Goal: Information Seeking & Learning: Learn about a topic

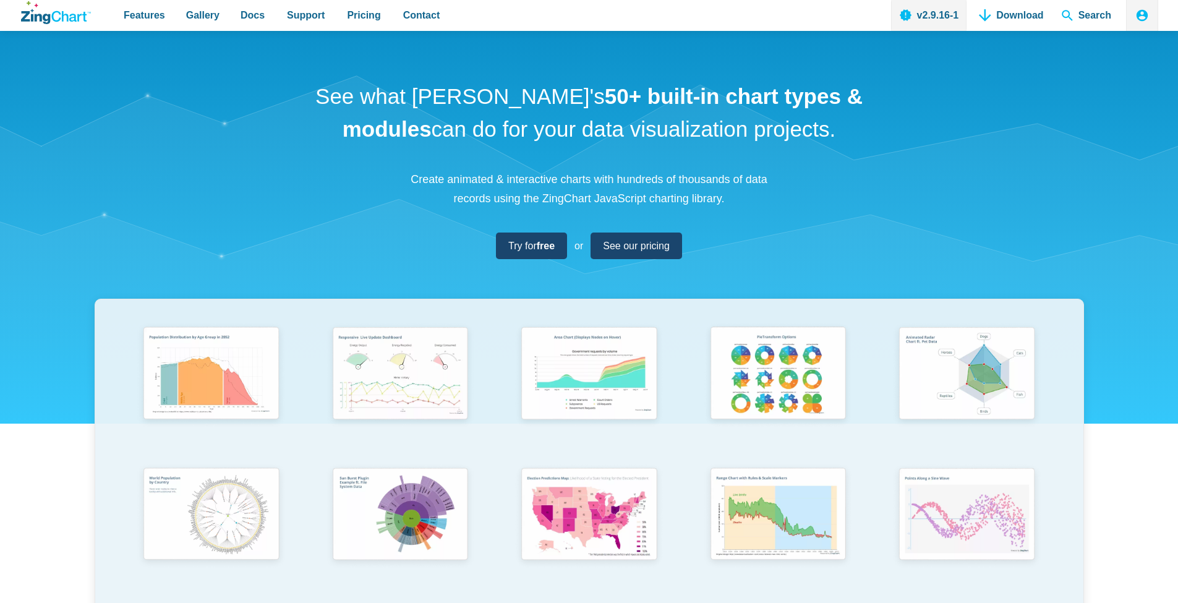
click at [555, 248] on link "Try for free" at bounding box center [531, 246] width 71 height 27
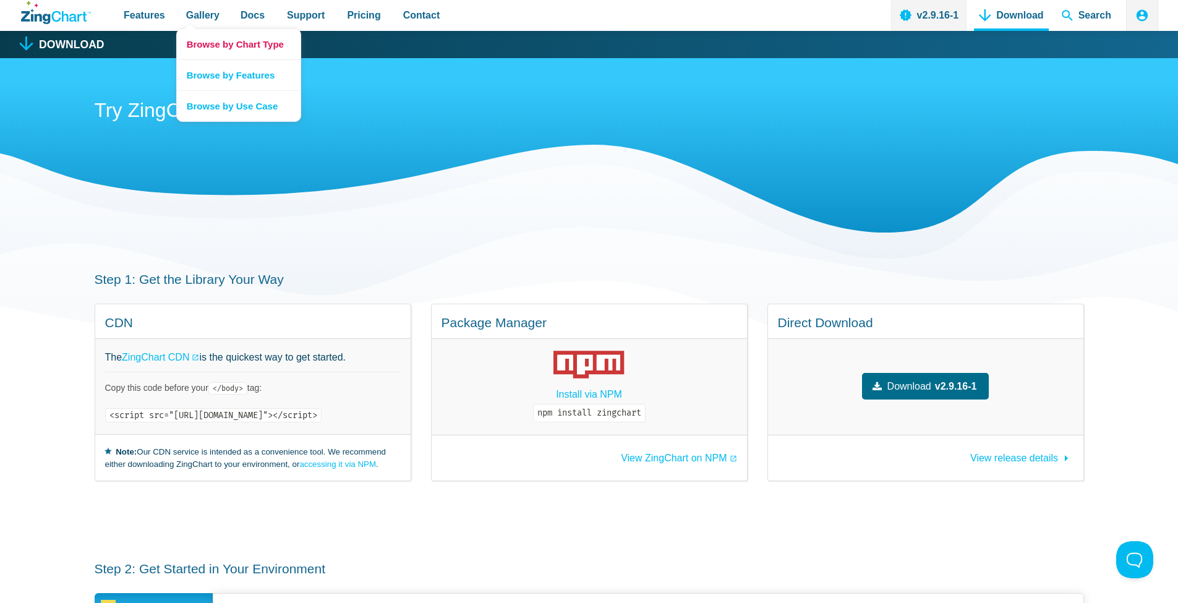
click at [229, 33] on link "Browse by Chart Type" at bounding box center [239, 44] width 124 height 30
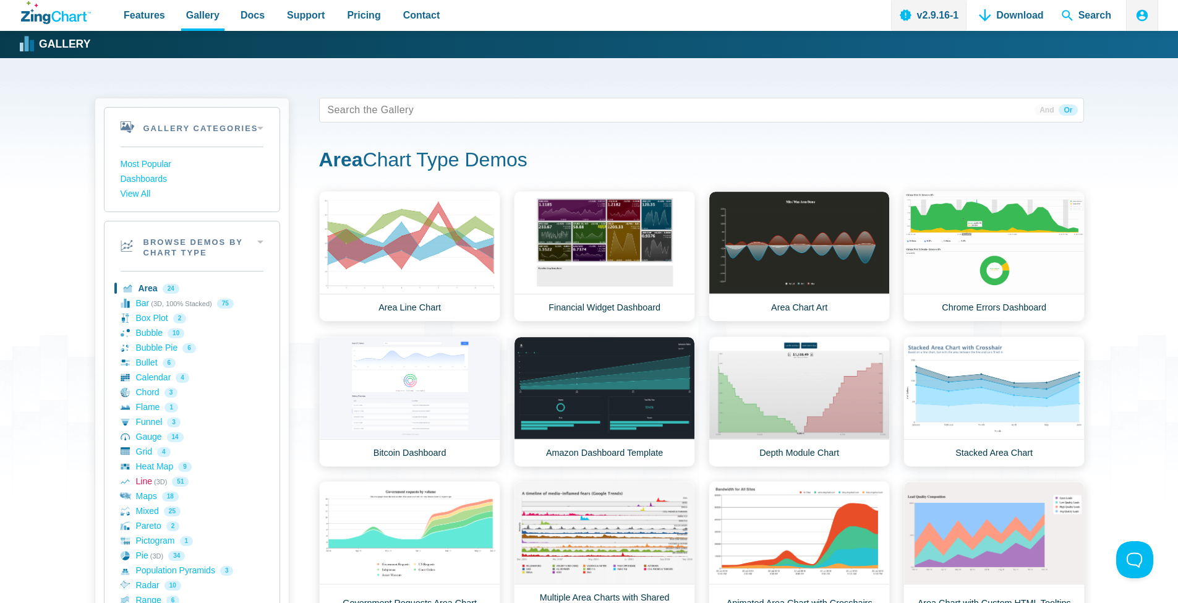
click at [129, 479] on icon "App Content" at bounding box center [125, 481] width 9 height 9
click at [137, 477] on link "Line (3D) 51" at bounding box center [192, 481] width 143 height 15
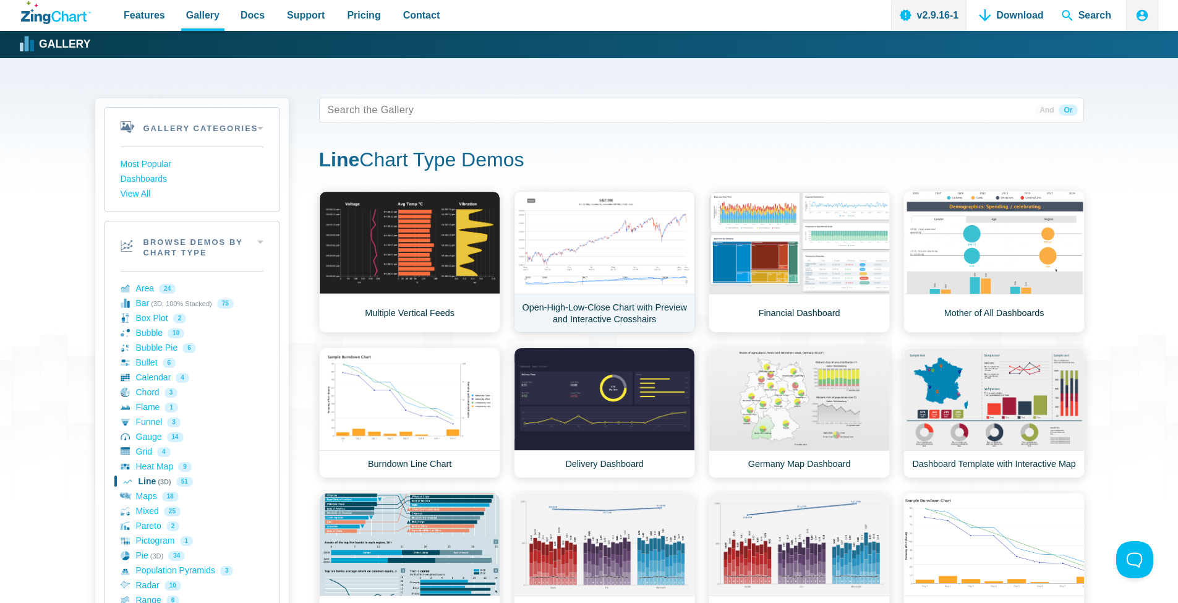
click at [605, 235] on link "Open-High-Low-Close Chart with Preview and Interactive Crosshairs" at bounding box center [604, 262] width 181 height 142
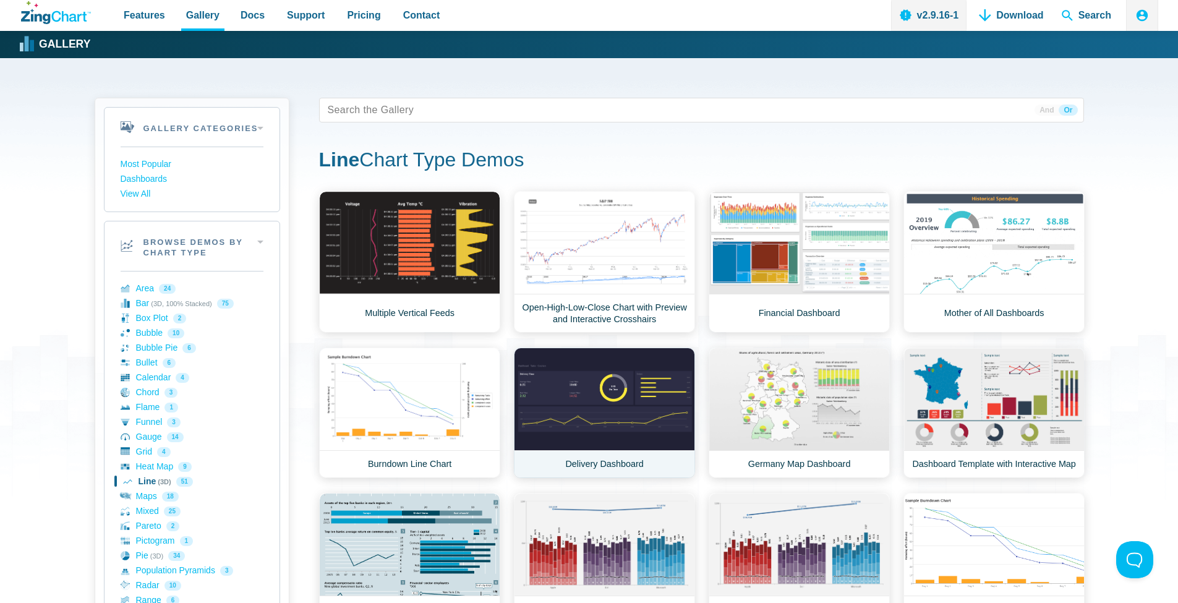
click at [591, 396] on link "Delivery Dashboard" at bounding box center [604, 413] width 181 height 131
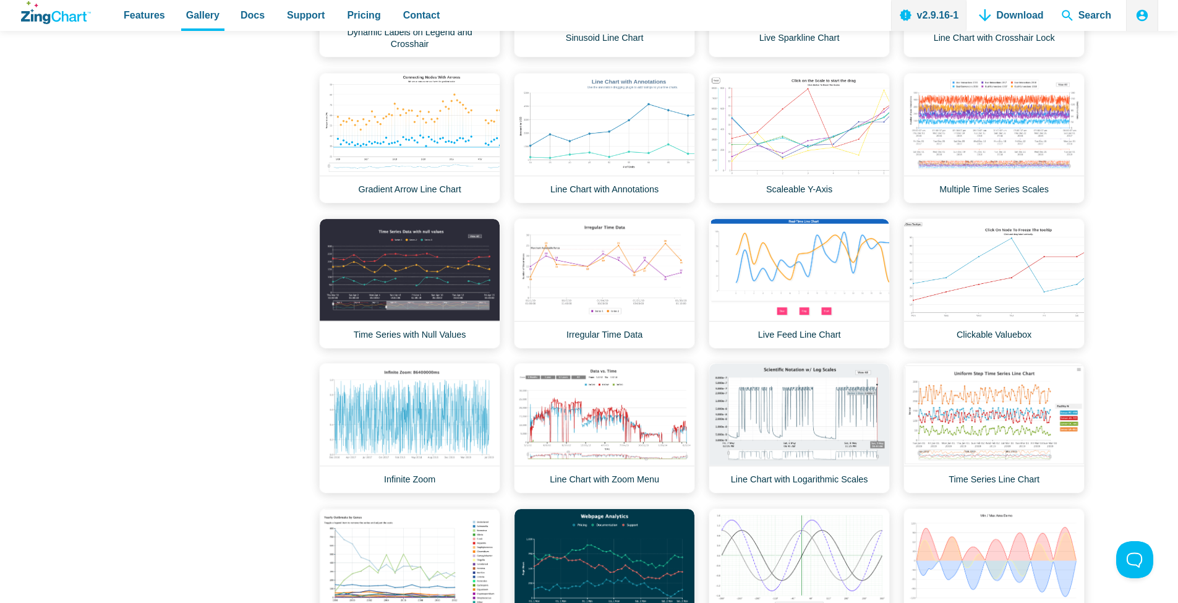
scroll to position [1251, 0]
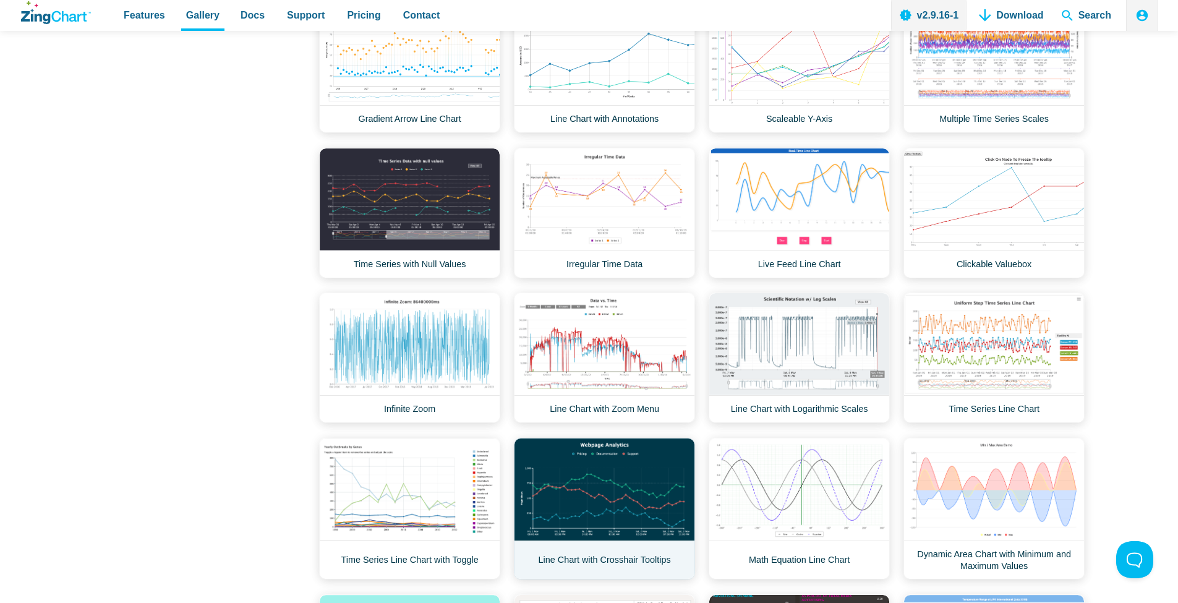
click at [622, 487] on link "Line Chart with Crosshair Tooltips" at bounding box center [604, 509] width 181 height 142
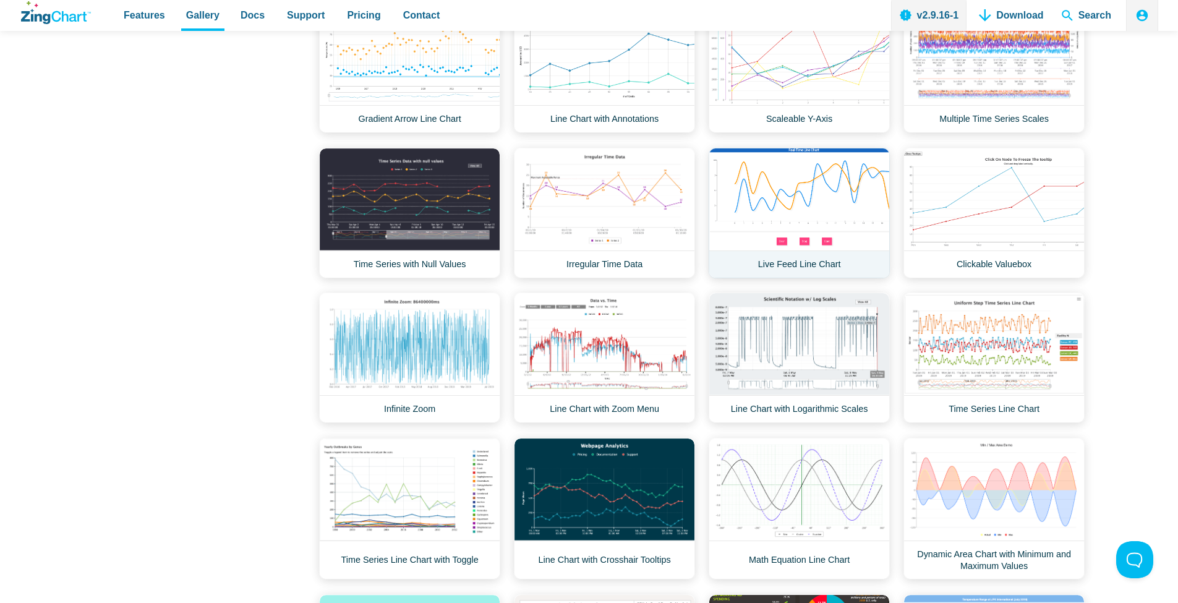
click at [812, 185] on link "Live Feed Line Chart" at bounding box center [799, 213] width 181 height 131
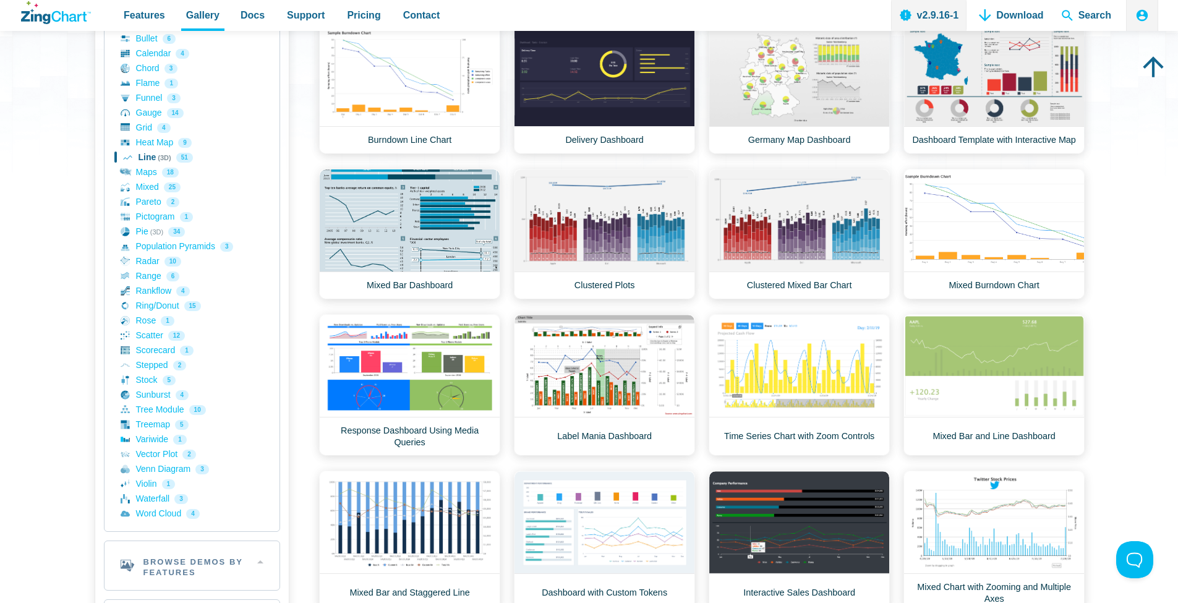
scroll to position [190, 0]
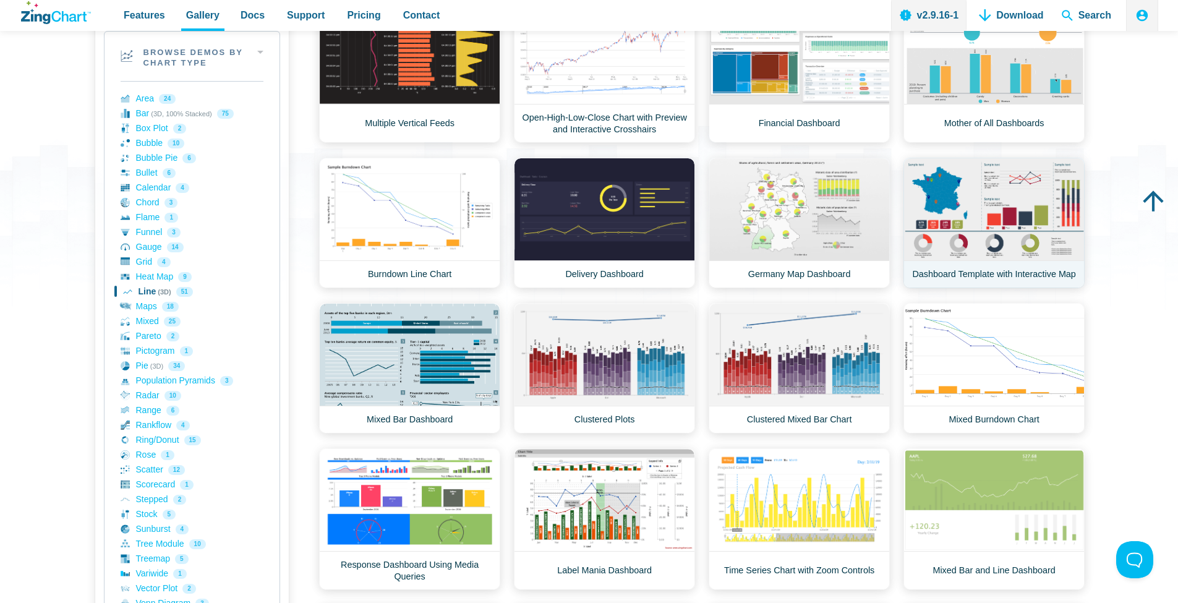
click at [1024, 199] on link "Dashboard Template with Interactive Map" at bounding box center [994, 223] width 181 height 131
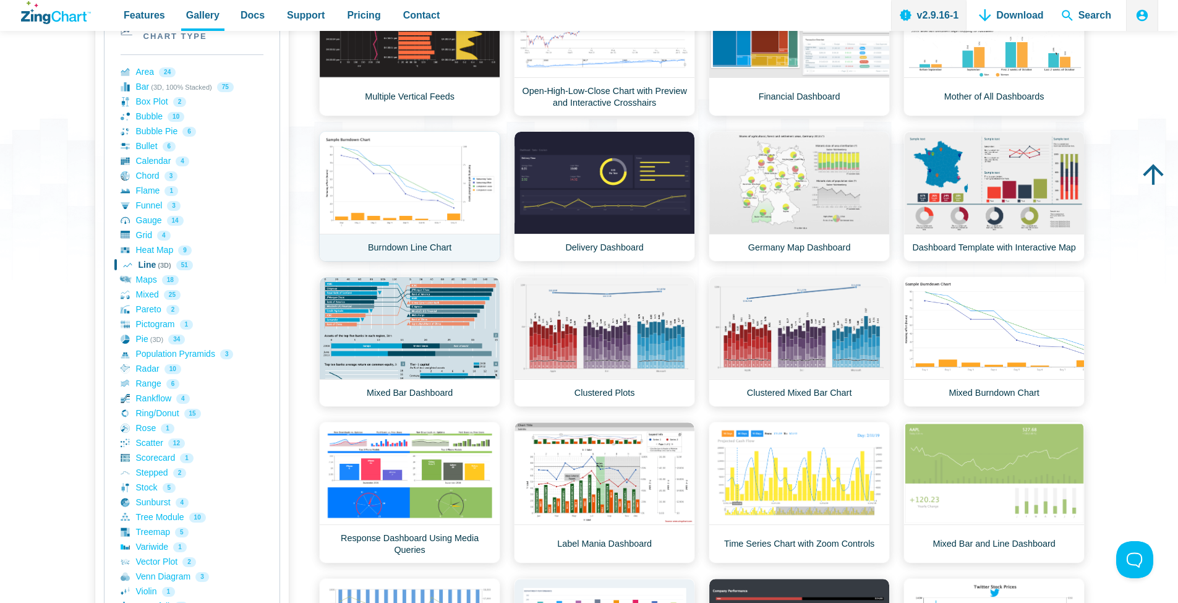
scroll to position [267, 0]
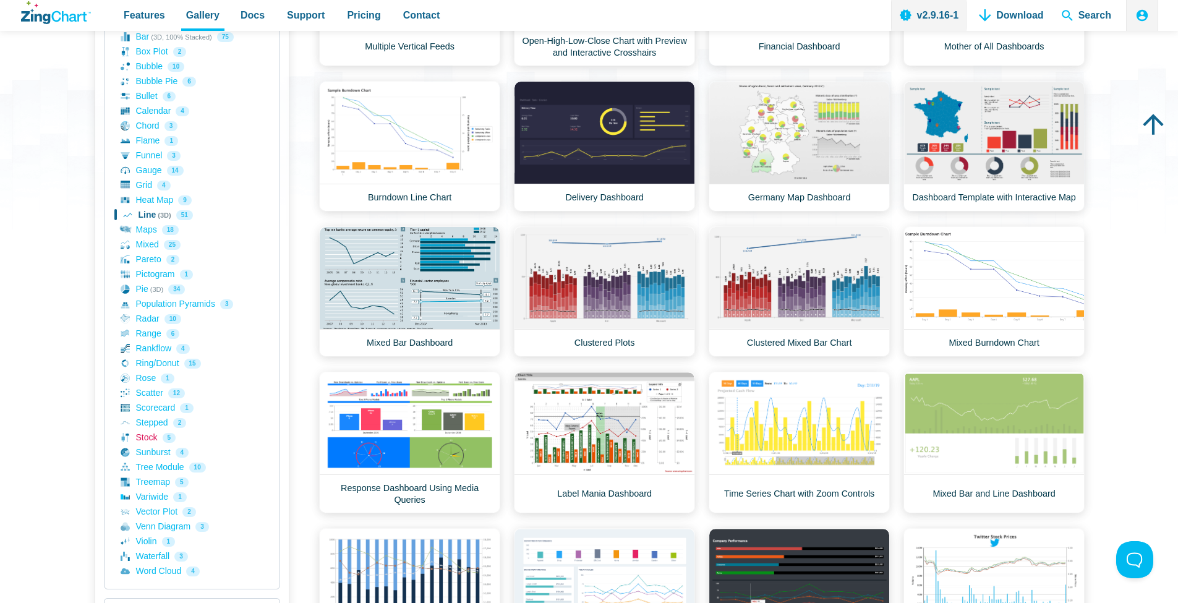
click at [134, 438] on link "Stock 5" at bounding box center [192, 437] width 143 height 15
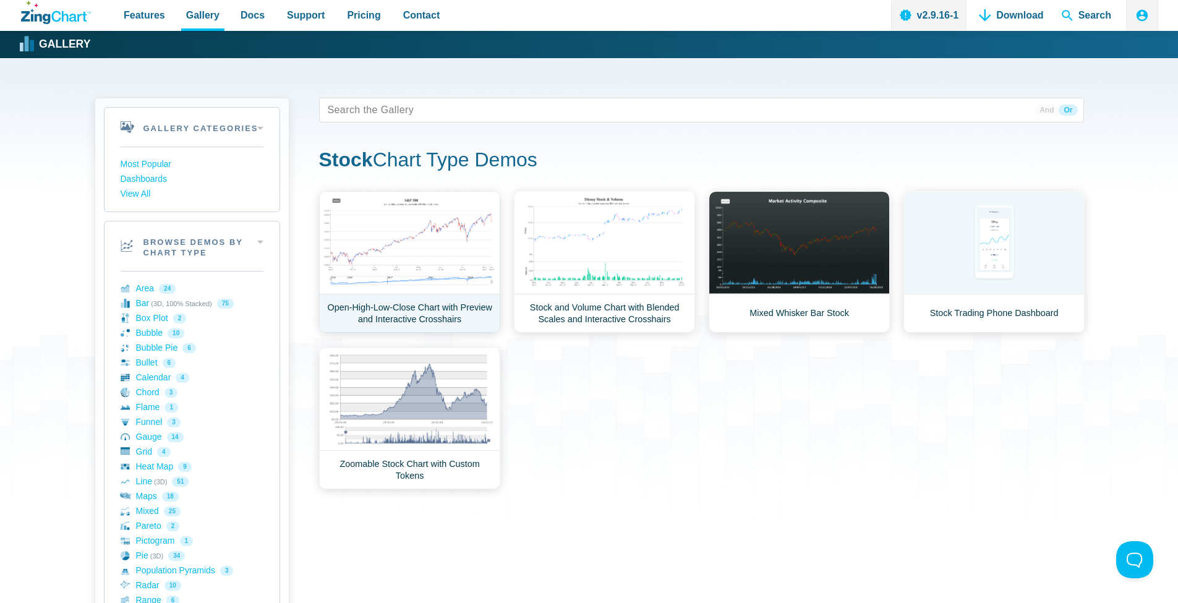
click at [424, 258] on link "Open-High-Low-Close Chart with Preview and Interactive Crosshairs" at bounding box center [409, 262] width 181 height 142
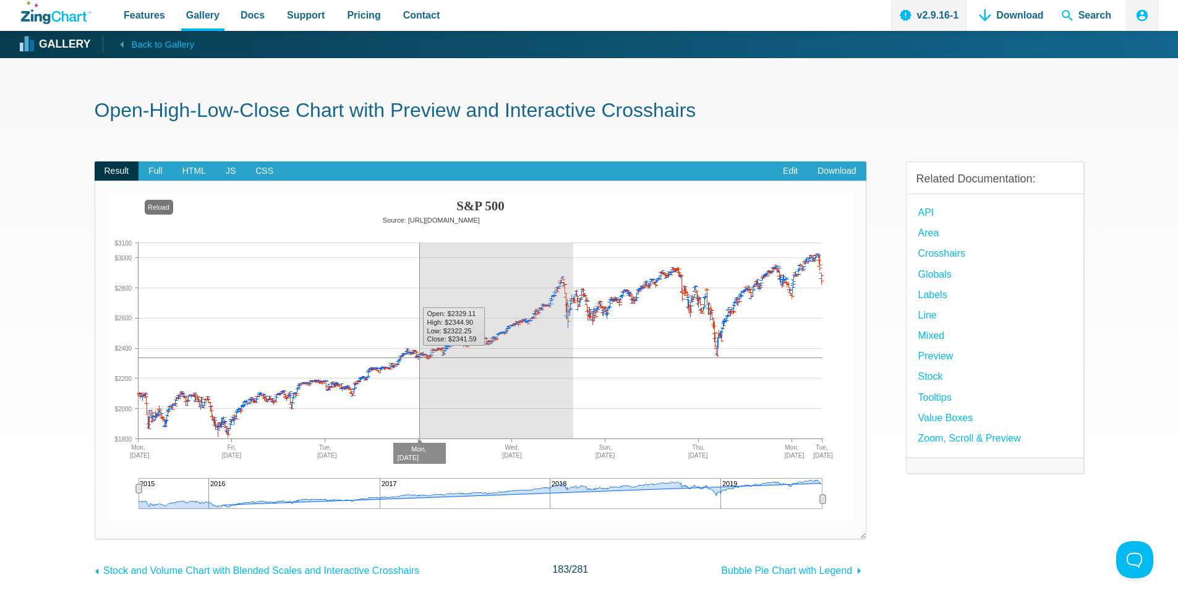
drag, startPoint x: 419, startPoint y: 337, endPoint x: 577, endPoint y: 346, distance: 158.0
click at [578, 346] on img "App Content" at bounding box center [481, 358] width 746 height 328
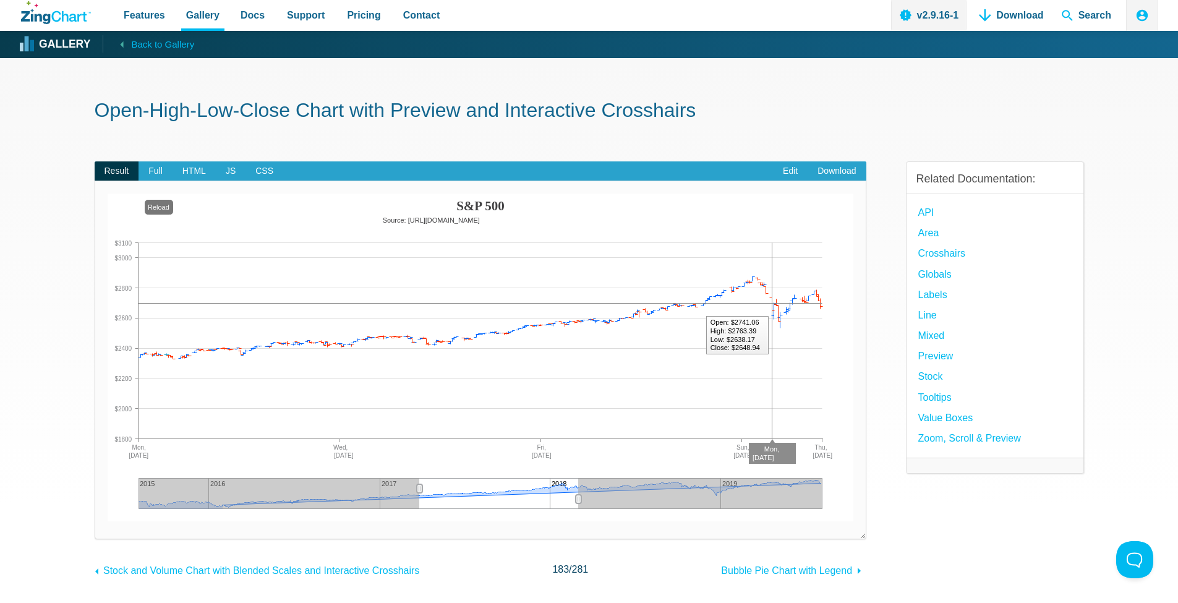
click at [769, 387] on img "App Content" at bounding box center [481, 358] width 746 height 328
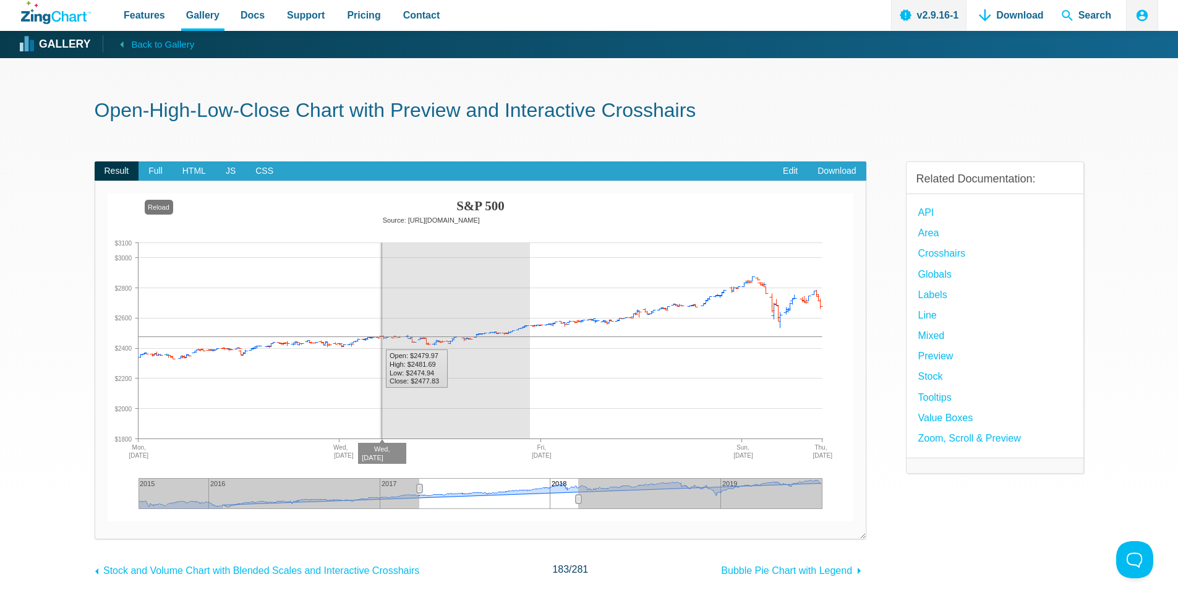
drag, startPoint x: 380, startPoint y: 341, endPoint x: 550, endPoint y: 386, distance: 176.0
click at [550, 386] on img "App Content" at bounding box center [481, 358] width 746 height 328
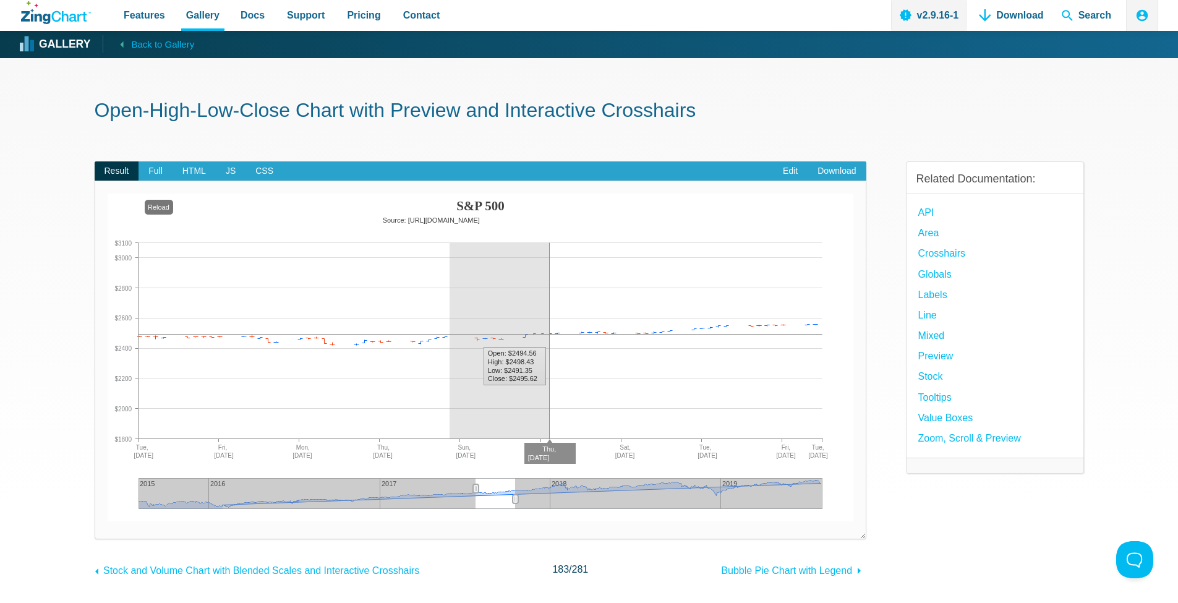
drag, startPoint x: 549, startPoint y: 354, endPoint x: 328, endPoint y: 346, distance: 220.9
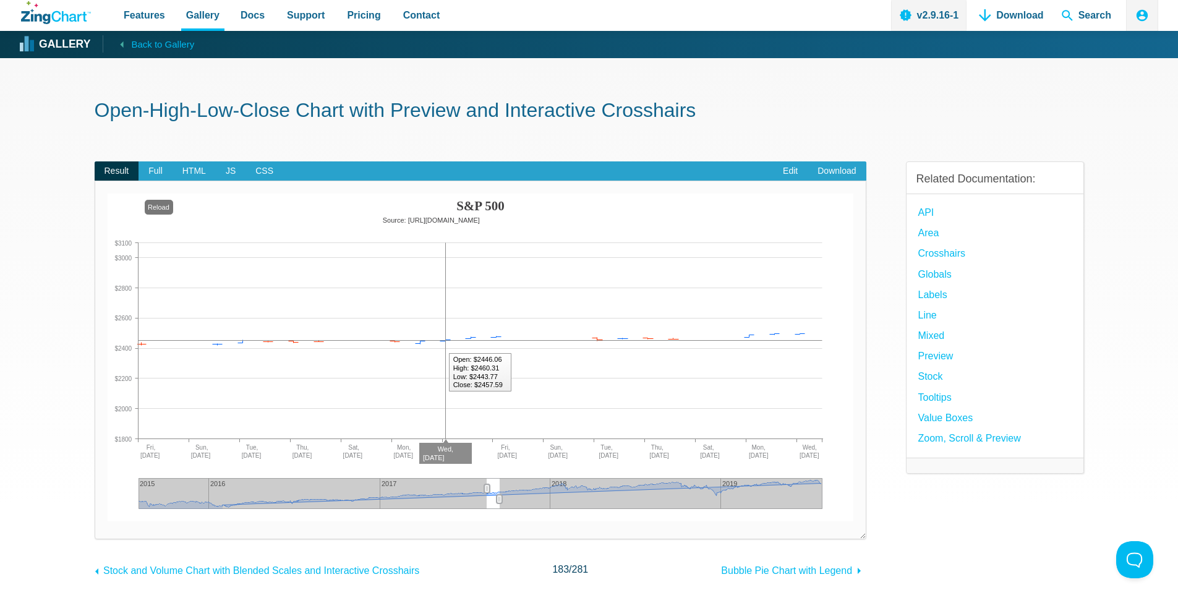
click at [446, 345] on img "App Content" at bounding box center [481, 358] width 746 height 328
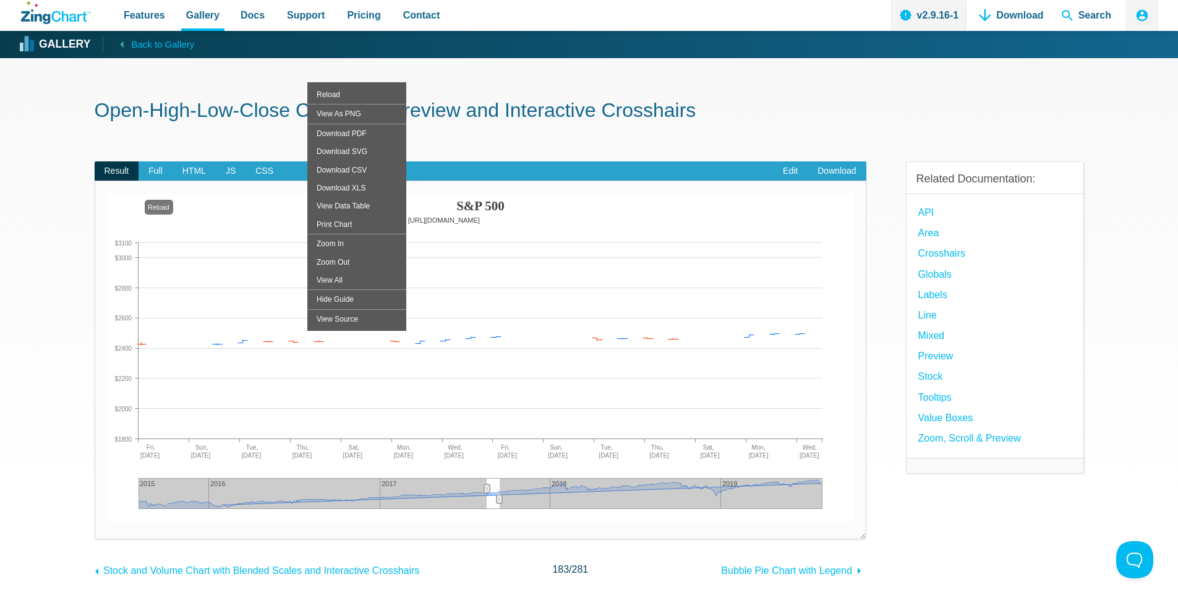
click at [108, 521] on area "Source: http://quotes.wsj.com/index/SPX/historical-prices" at bounding box center [108, 521] width 0 height 0
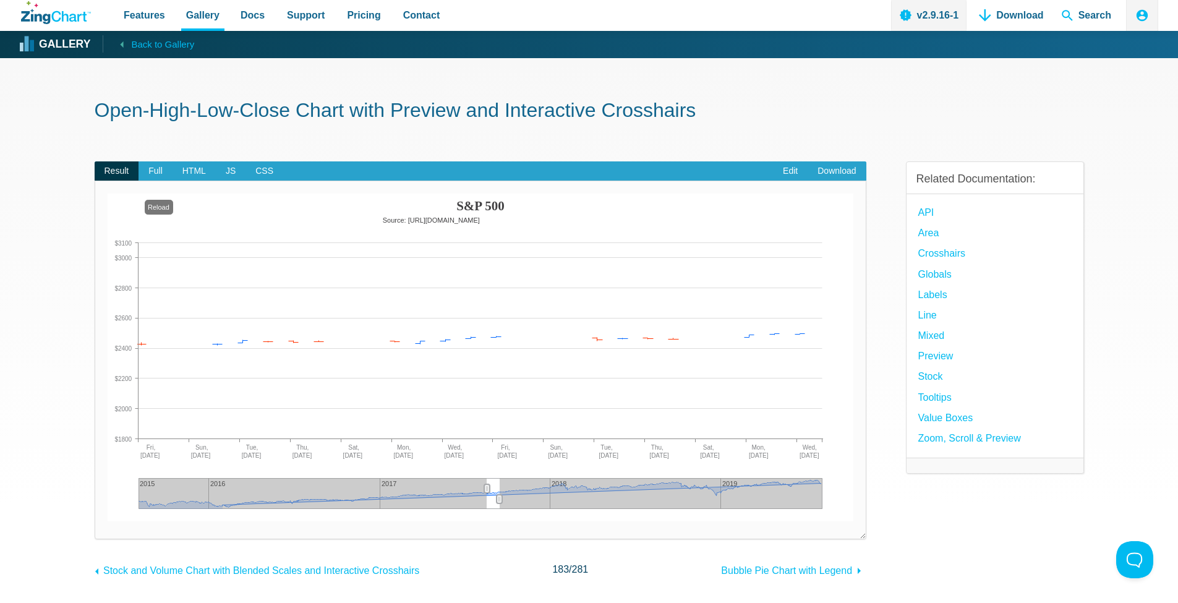
click at [167, 204] on img "App Content" at bounding box center [481, 358] width 746 height 328
click at [163, 206] on img "App Content" at bounding box center [481, 358] width 746 height 328
click at [168, 206] on img "App Content" at bounding box center [481, 358] width 746 height 328
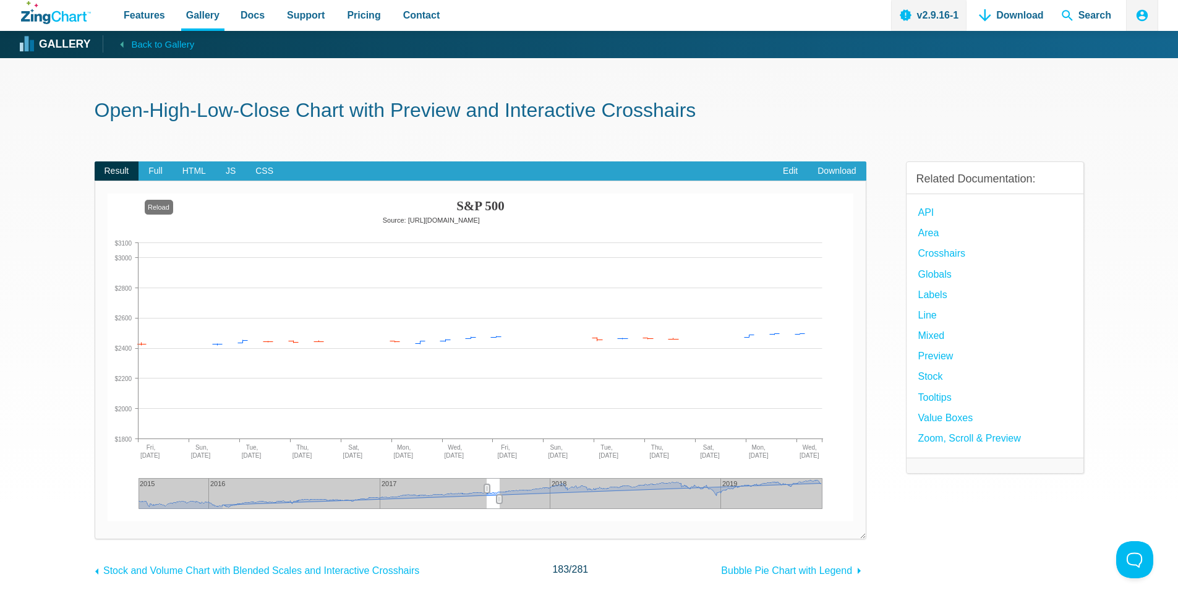
click at [166, 207] on img "App Content" at bounding box center [481, 358] width 746 height 328
click at [108, 521] on area "S&P 500" at bounding box center [108, 521] width 0 height 0
click at [174, 269] on img "App Content" at bounding box center [481, 358] width 746 height 328
click at [232, 171] on span "JS" at bounding box center [231, 171] width 30 height 20
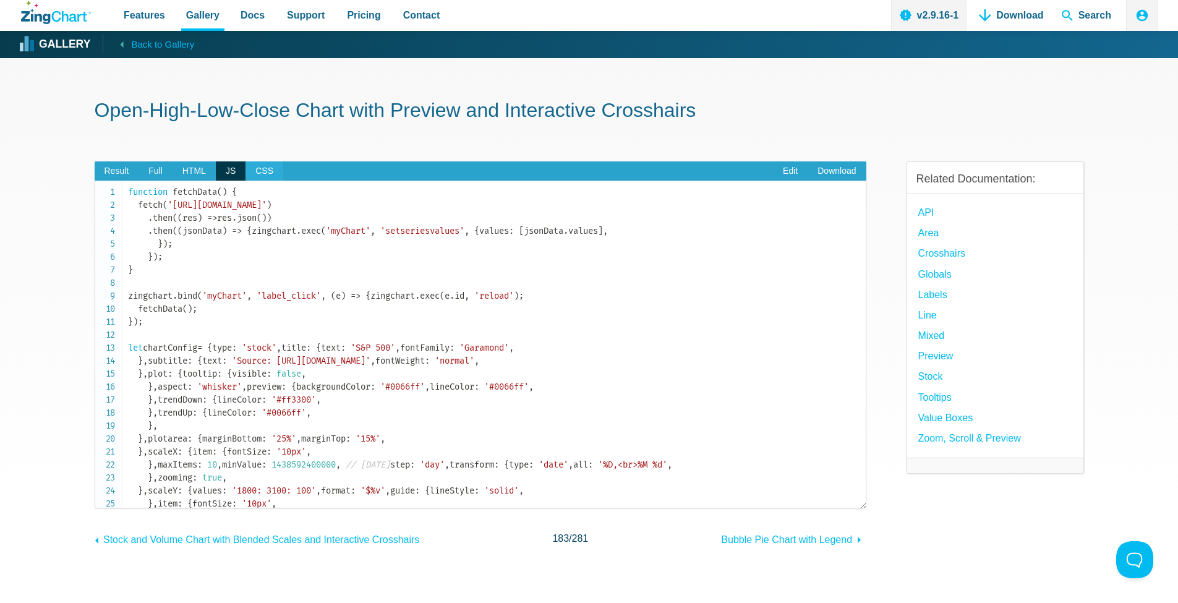
click at [267, 171] on span "CSS" at bounding box center [265, 171] width 38 height 20
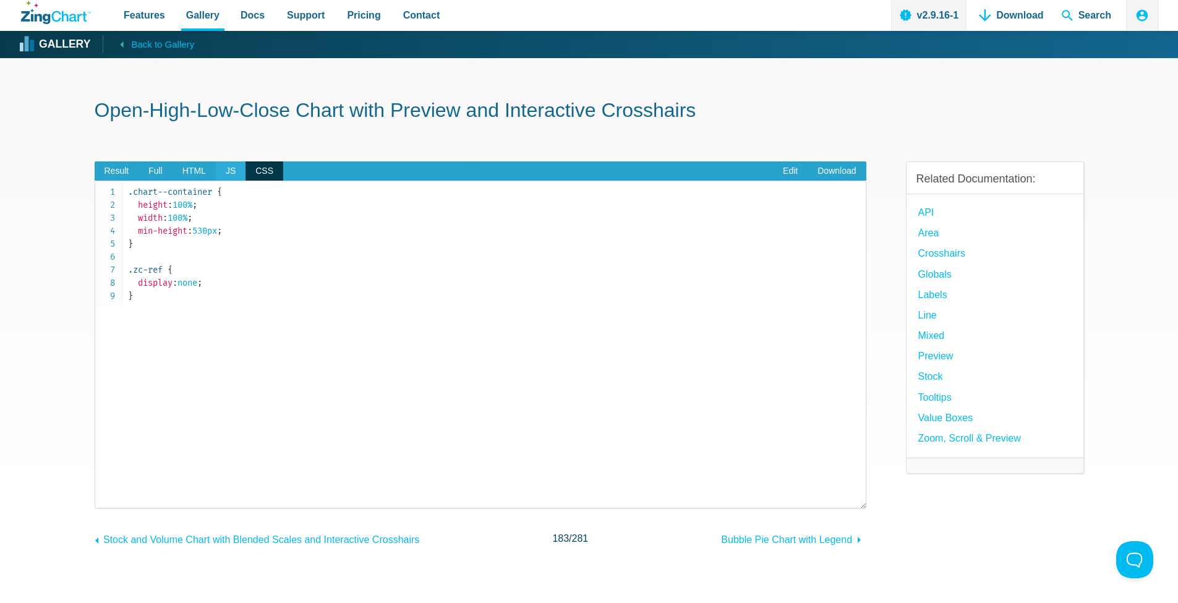
click at [233, 172] on span "JS" at bounding box center [231, 171] width 30 height 20
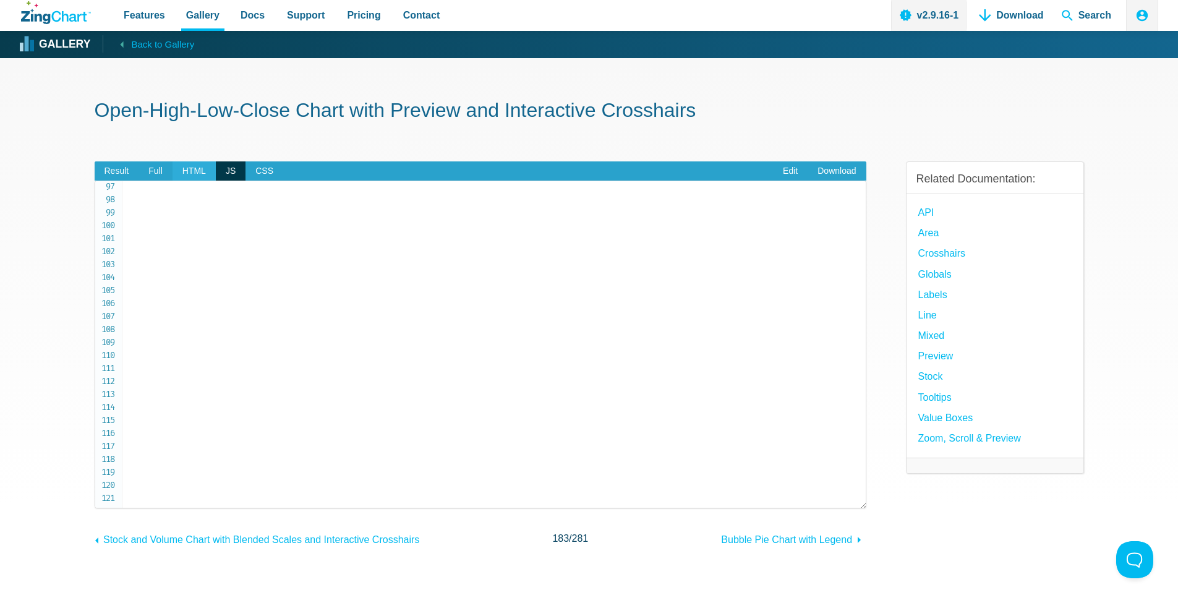
click at [191, 173] on span "HTML" at bounding box center [194, 171] width 43 height 20
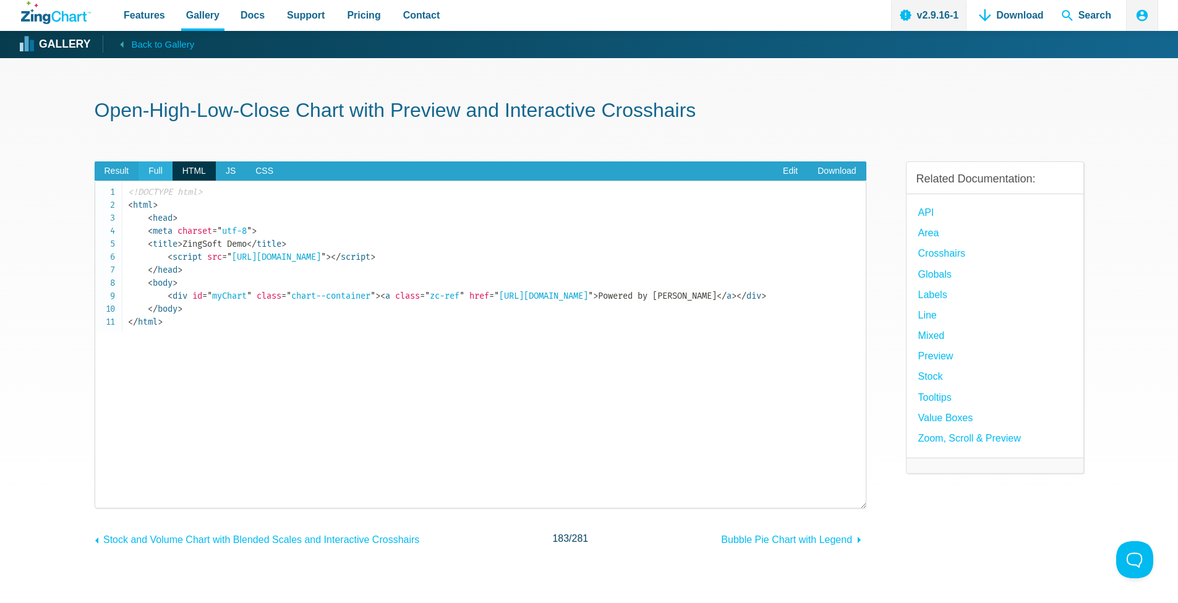
click at [165, 173] on span "Full" at bounding box center [156, 171] width 34 height 20
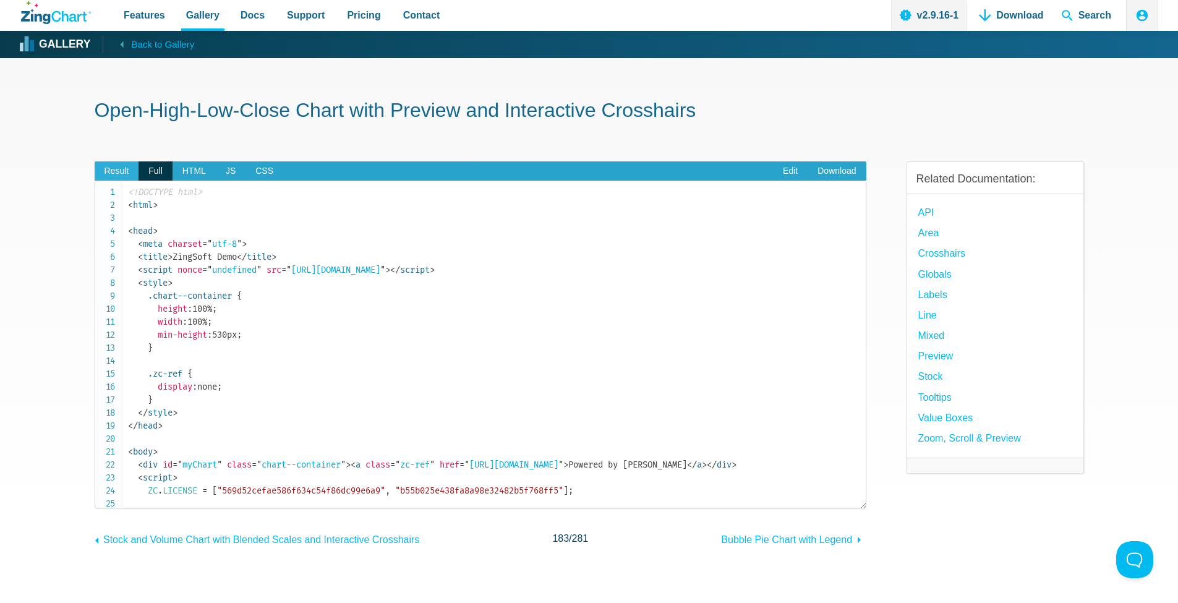
click at [127, 174] on span "Result" at bounding box center [117, 171] width 45 height 20
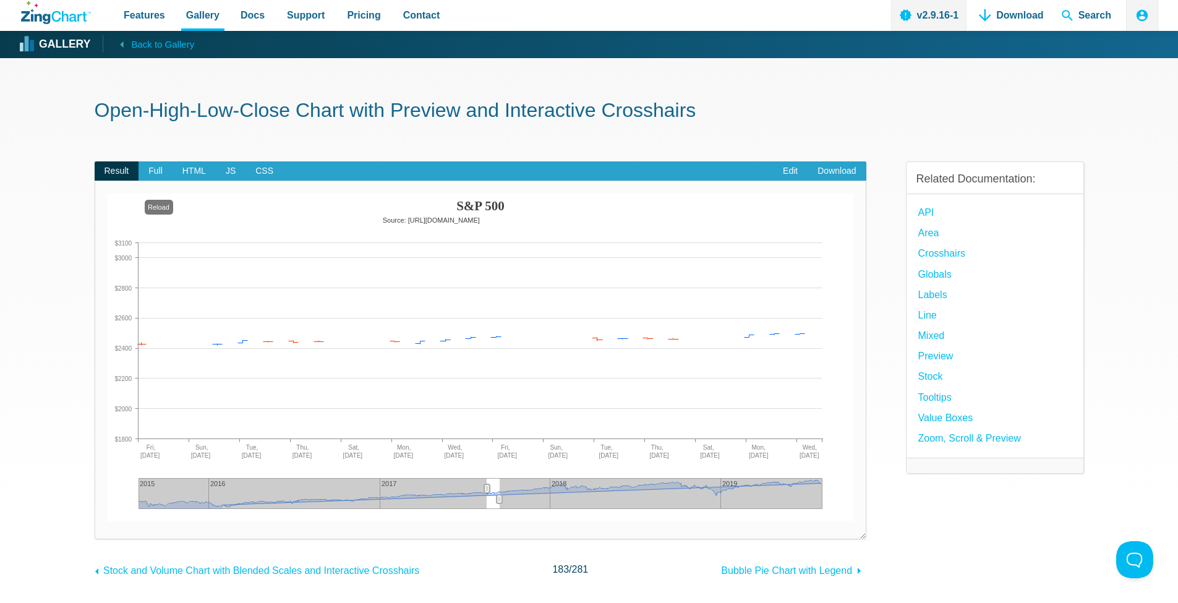
drag, startPoint x: 359, startPoint y: 490, endPoint x: 582, endPoint y: 494, distance: 223.3
click at [582, 494] on div "S&P 500 Source: http://quotes.wsj.com/index/SPX/historical-prices 2015 2016 201…" at bounding box center [481, 358] width 746 height 328
drag, startPoint x: 499, startPoint y: 497, endPoint x: 534, endPoint y: 497, distance: 34.6
click at [534, 497] on icon "App Content" at bounding box center [534, 499] width 6 height 9
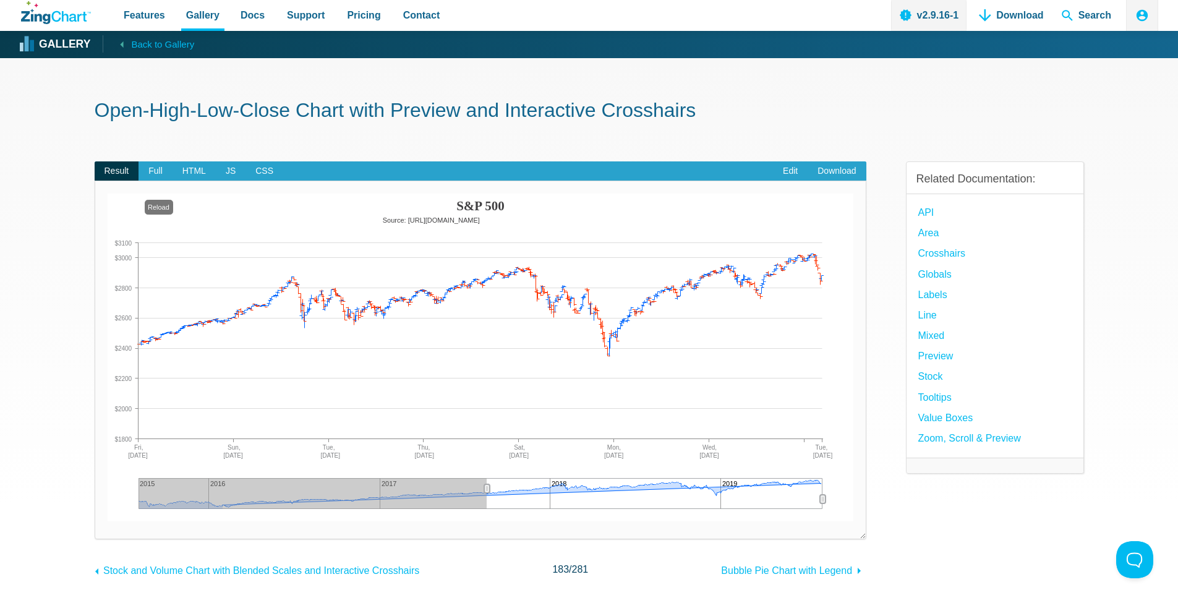
drag, startPoint x: 534, startPoint y: 497, endPoint x: 847, endPoint y: 497, distance: 313.0
click at [847, 497] on div "S&P 500 Source: http://quotes.wsj.com/index/SPX/historical-prices 2015 2016 201…" at bounding box center [481, 358] width 746 height 328
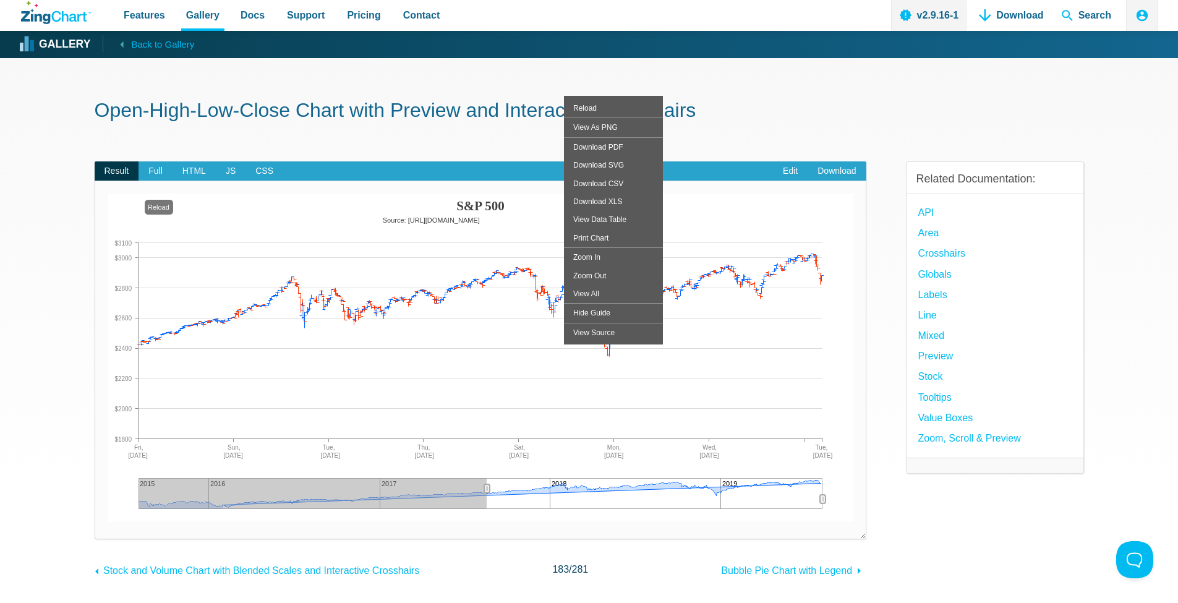
click at [34, 285] on section "Open-High-Low-Close Chart with Preview and Interactive Crosshairs Result Full H…" at bounding box center [589, 376] width 1178 height 636
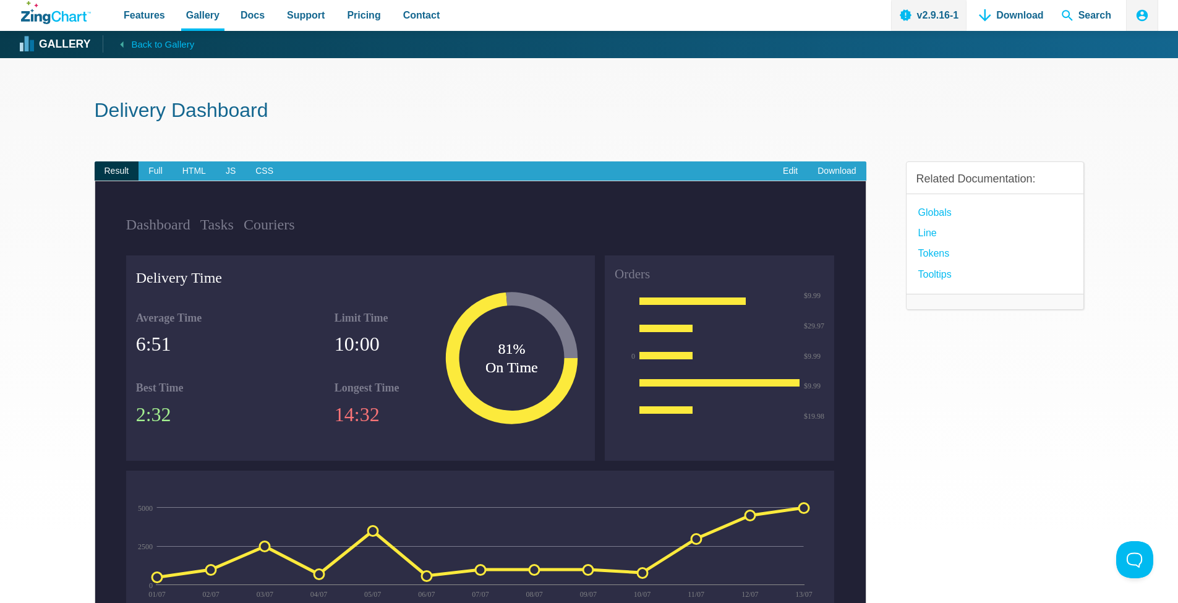
scroll to position [29, 0]
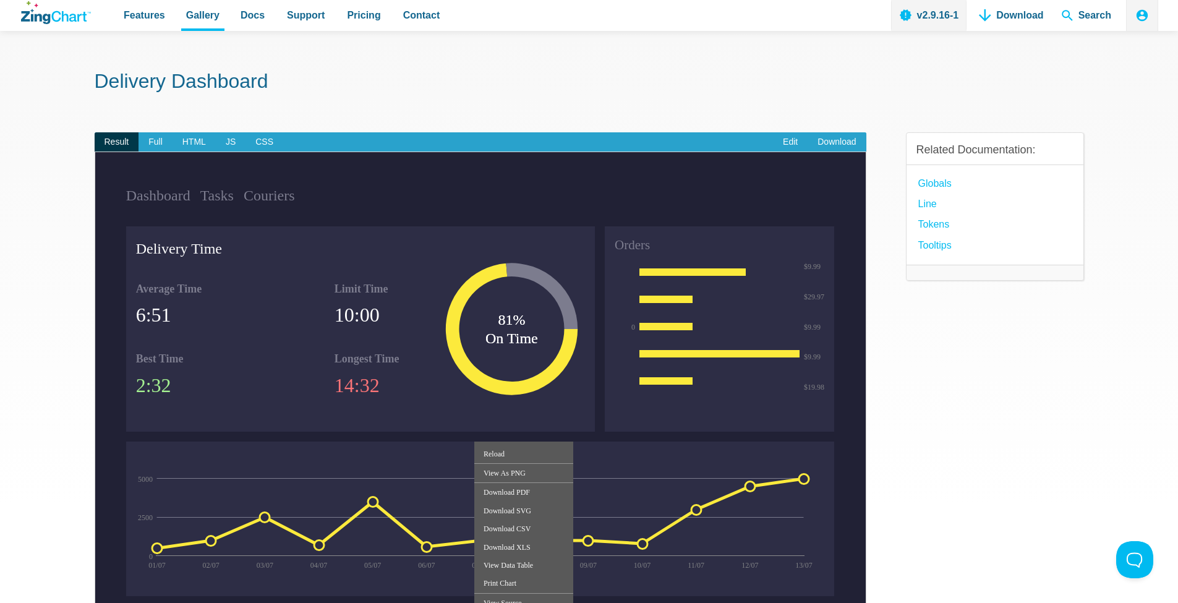
click at [274, 472] on img "App Content" at bounding box center [409, 519] width 567 height 155
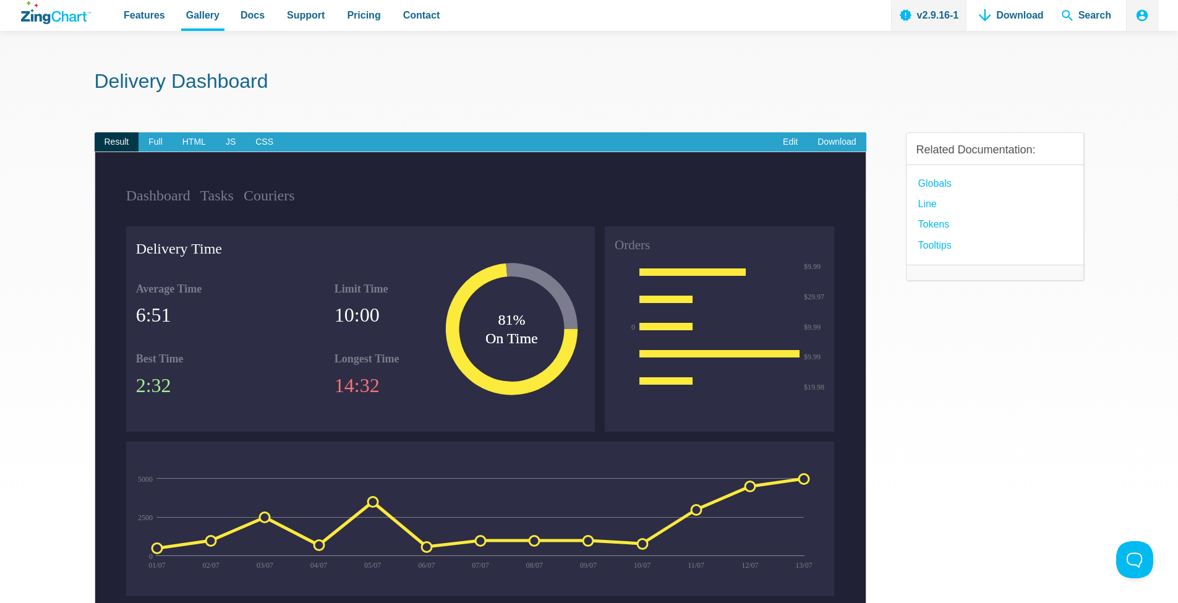
drag, startPoint x: 207, startPoint y: 306, endPoint x: 276, endPoint y: 311, distance: 69.5
click at [273, 311] on div "Average Time 6:51" at bounding box center [230, 310] width 189 height 60
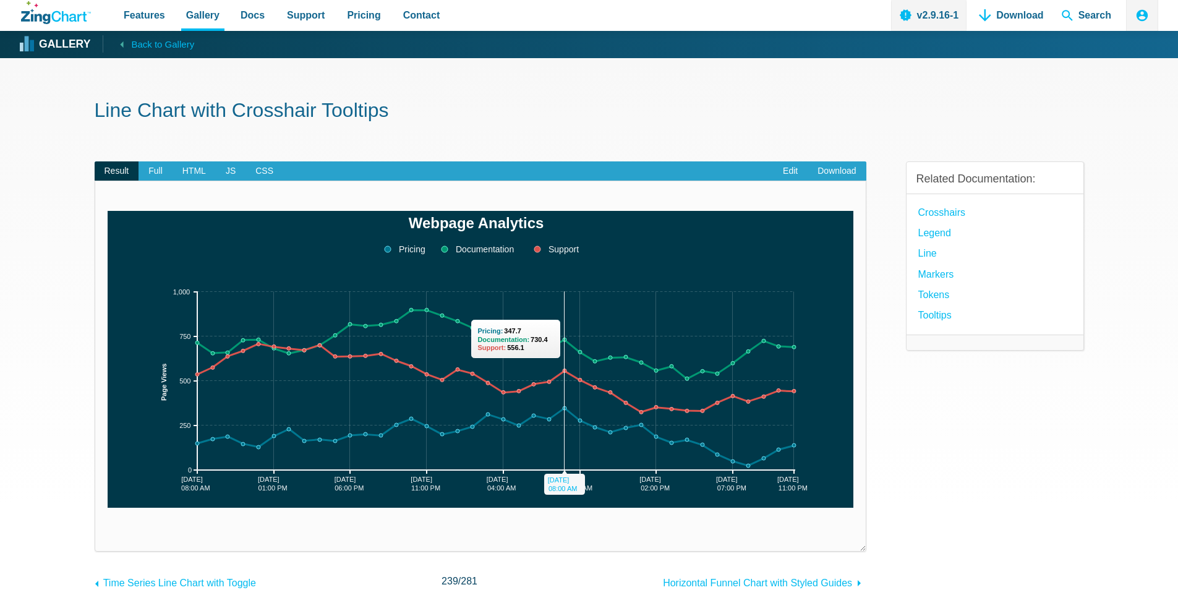
drag, startPoint x: 338, startPoint y: 354, endPoint x: 563, endPoint y: 354, distance: 225.8
click at [563, 354] on div "Webpage Analytics [DATE] 08:00 AM [DATE] 11:00 PM [DATE] 01:00 PM [DATE] 06:00 …" at bounding box center [481, 359] width 746 height 297
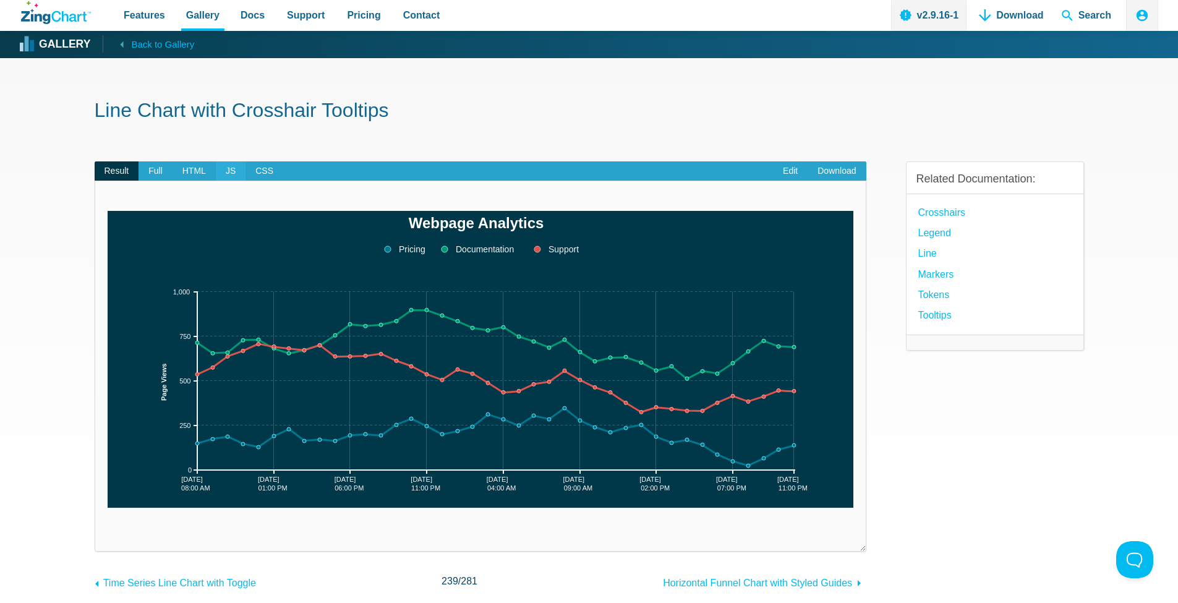
click at [223, 167] on span "JS" at bounding box center [231, 171] width 30 height 20
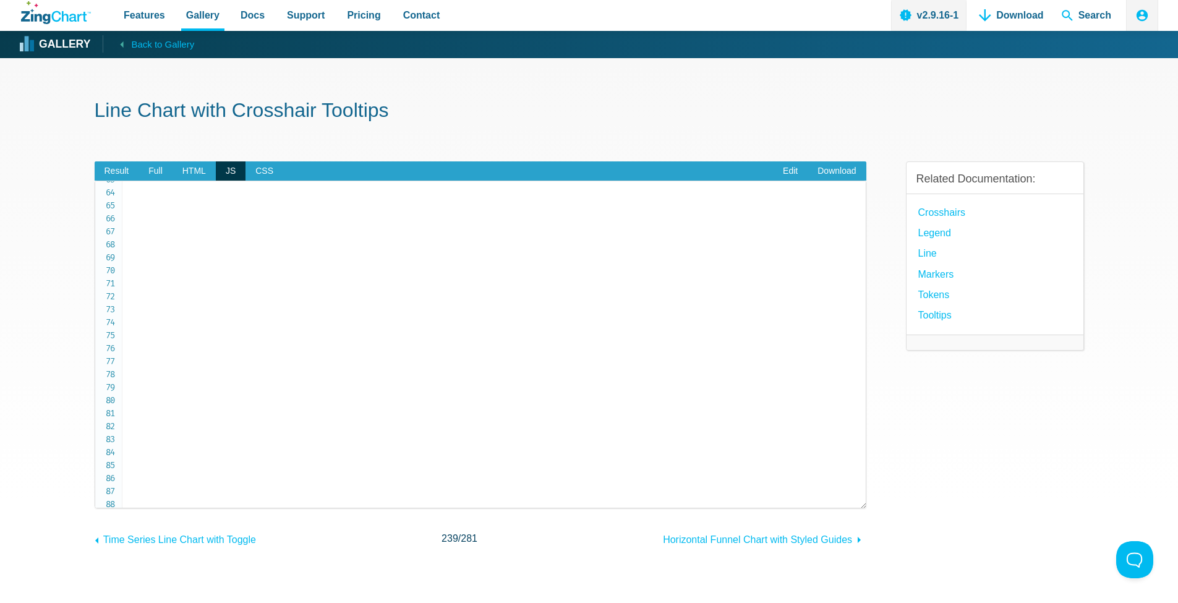
scroll to position [2053, 0]
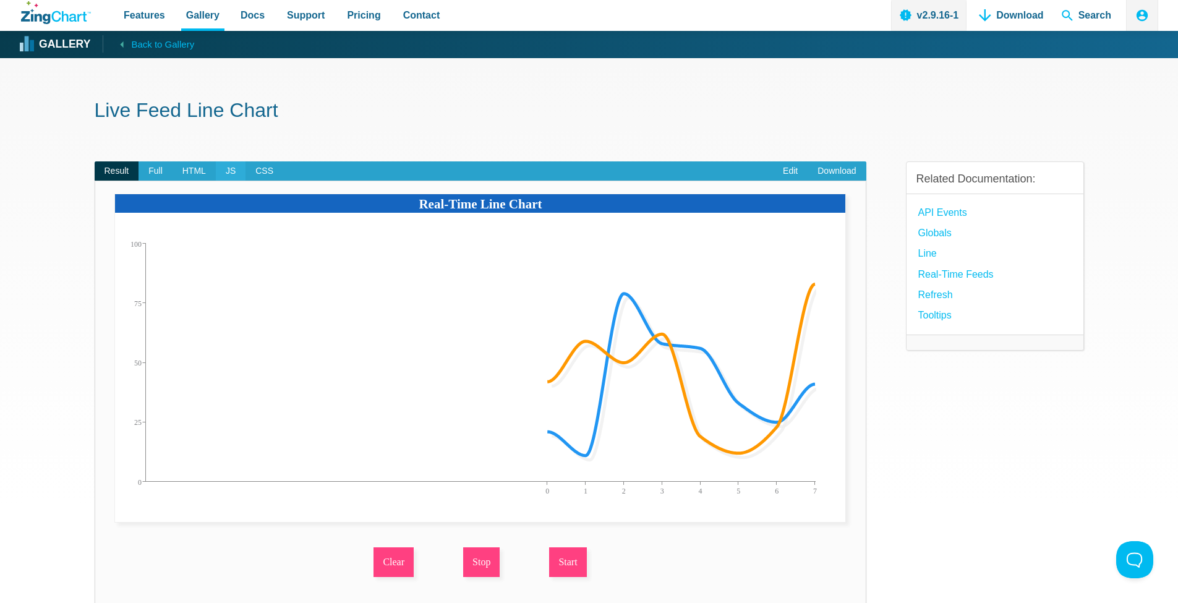
click at [222, 173] on span "JS" at bounding box center [231, 171] width 30 height 20
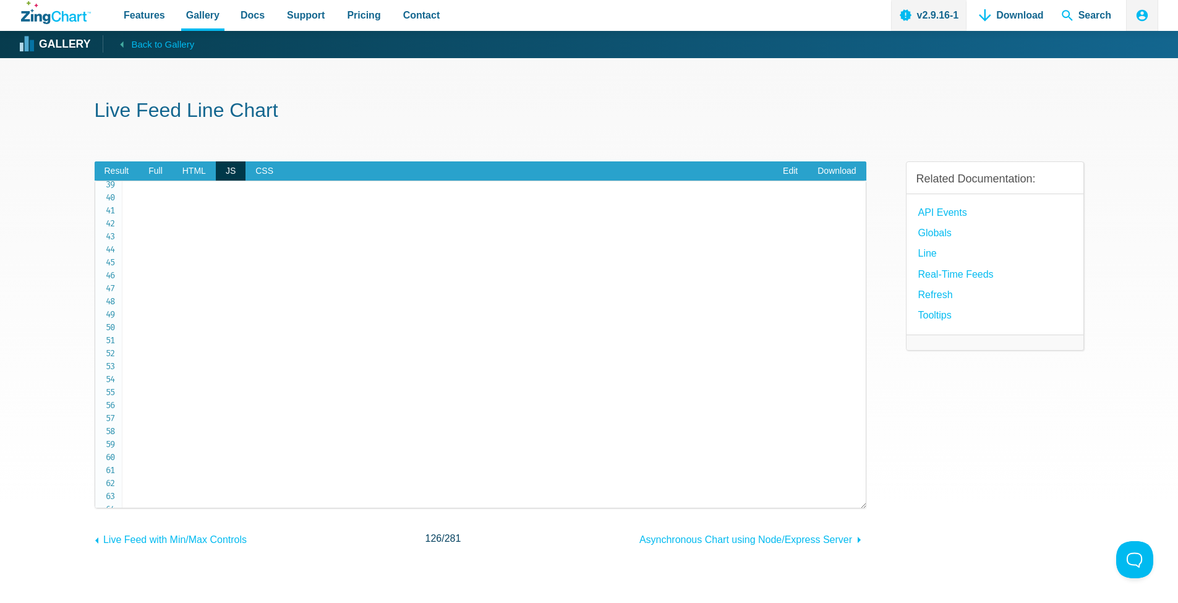
scroll to position [652, 0]
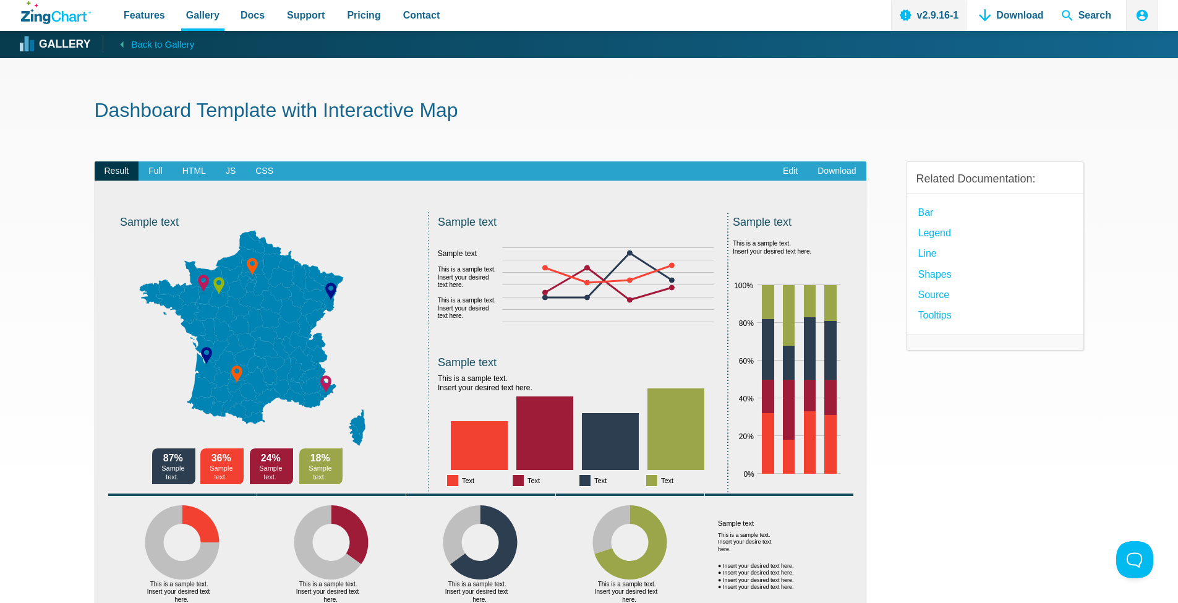
drag, startPoint x: 601, startPoint y: 304, endPoint x: 732, endPoint y: 349, distance: 138.3
click at [732, 349] on img "App Content" at bounding box center [481, 412] width 746 height 402
drag, startPoint x: 487, startPoint y: 218, endPoint x: 514, endPoint y: 332, distance: 116.3
click at [514, 332] on div "Sample text Sample text Sample text This is a sample text. Insert your desired …" at bounding box center [481, 412] width 746 height 402
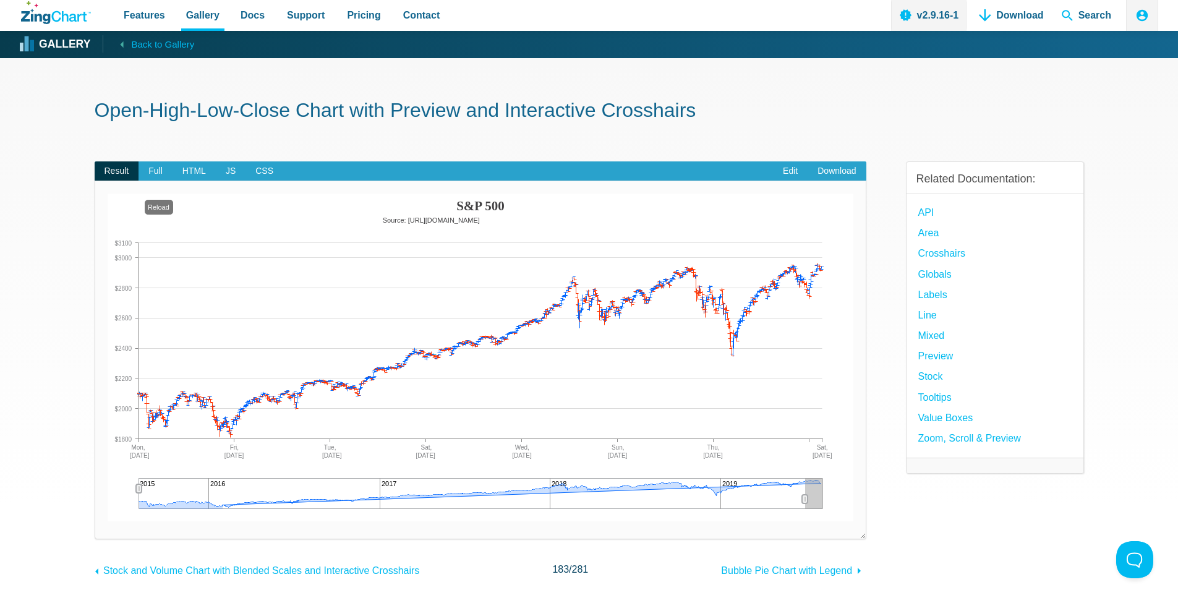
drag, startPoint x: 820, startPoint y: 498, endPoint x: 805, endPoint y: 499, distance: 15.5
click at [805, 499] on icon "App Content" at bounding box center [805, 499] width 6 height 9
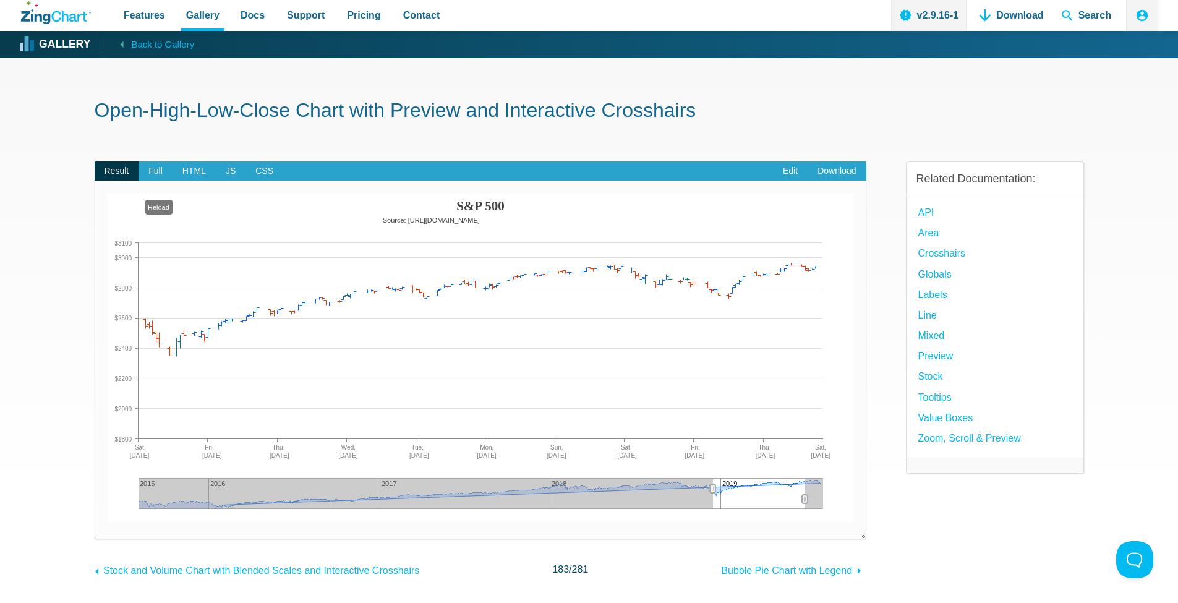
drag, startPoint x: 140, startPoint y: 489, endPoint x: 713, endPoint y: 487, distance: 572.8
click at [713, 487] on icon "App Content" at bounding box center [713, 488] width 6 height 9
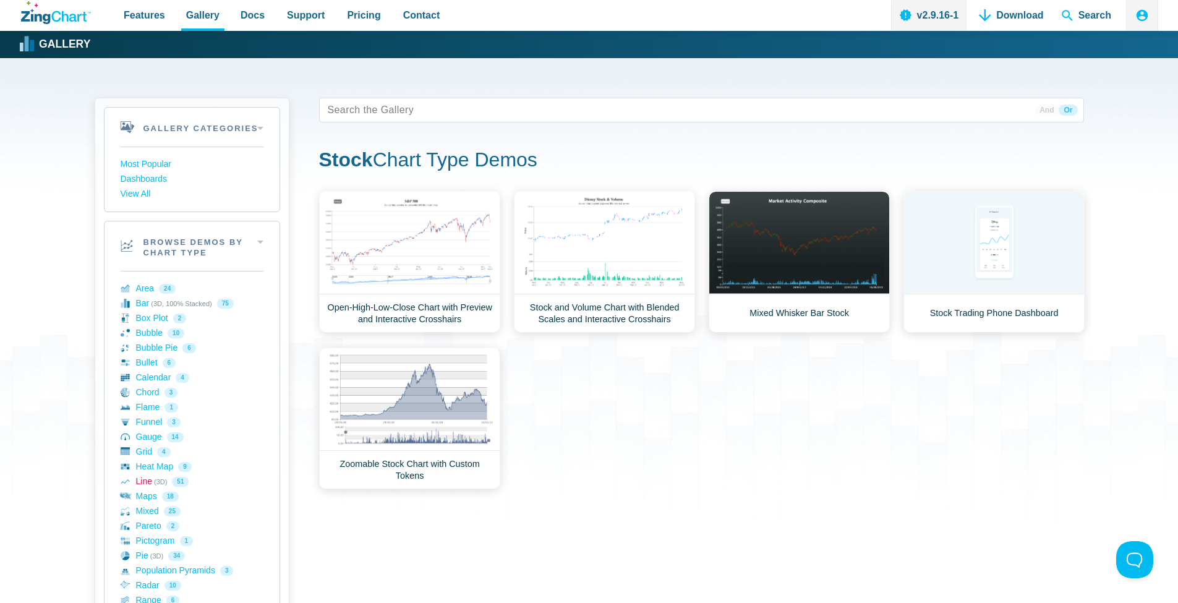
click at [143, 482] on link "Line (3D) 51" at bounding box center [192, 481] width 143 height 15
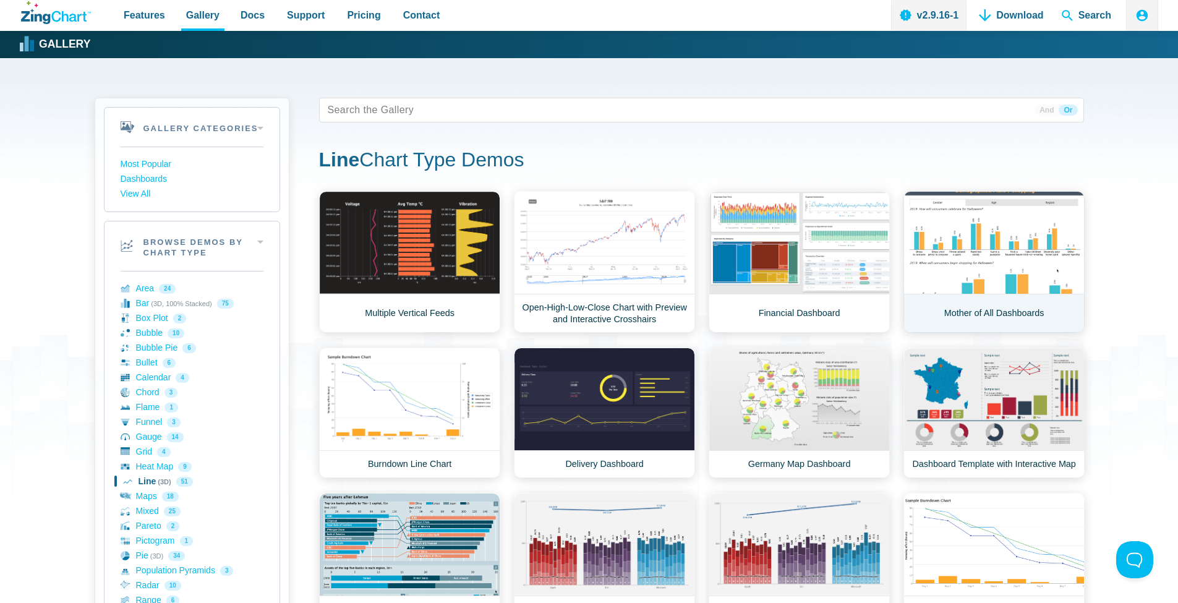
click at [951, 243] on link "Mother of All Dashboards" at bounding box center [994, 262] width 181 height 142
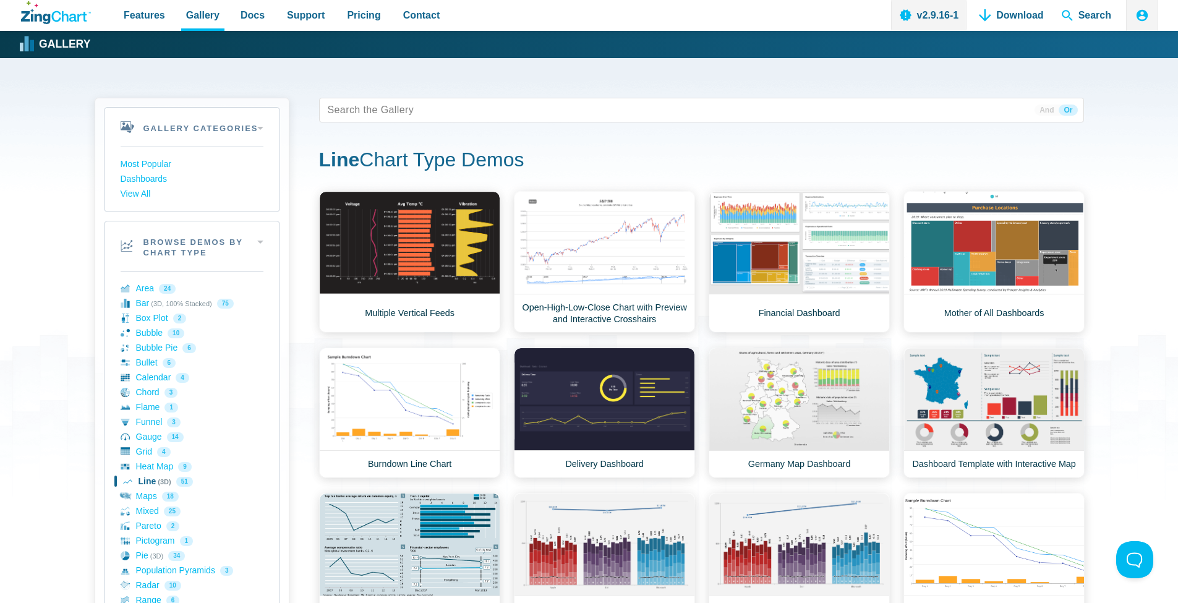
scroll to position [27, 0]
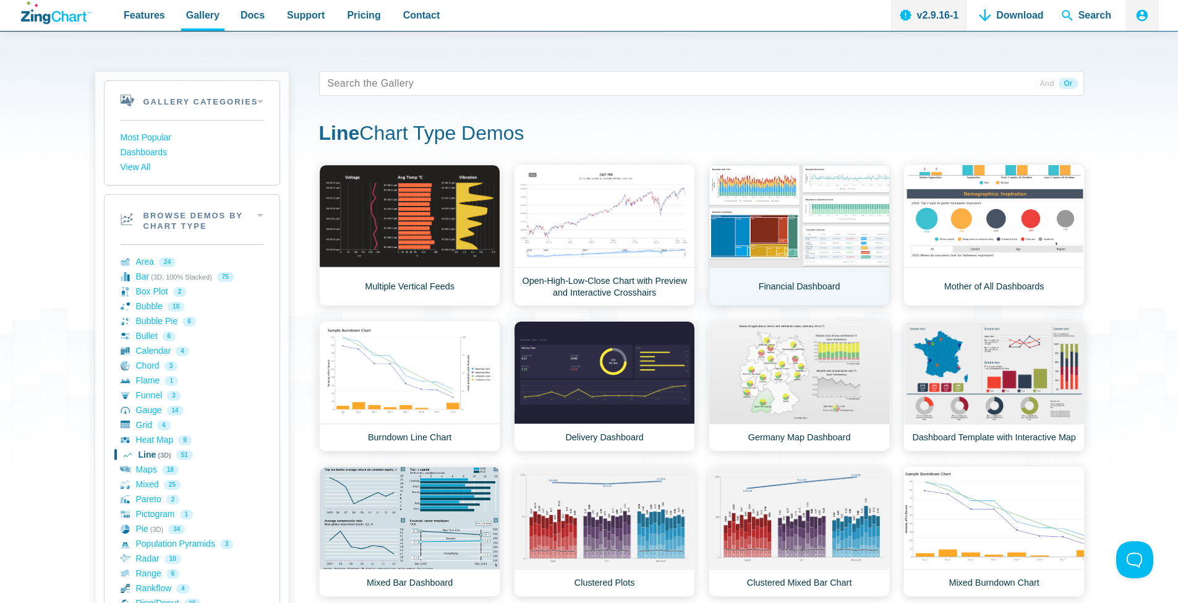
click at [828, 199] on link "Financial Dashboard" at bounding box center [799, 236] width 181 height 142
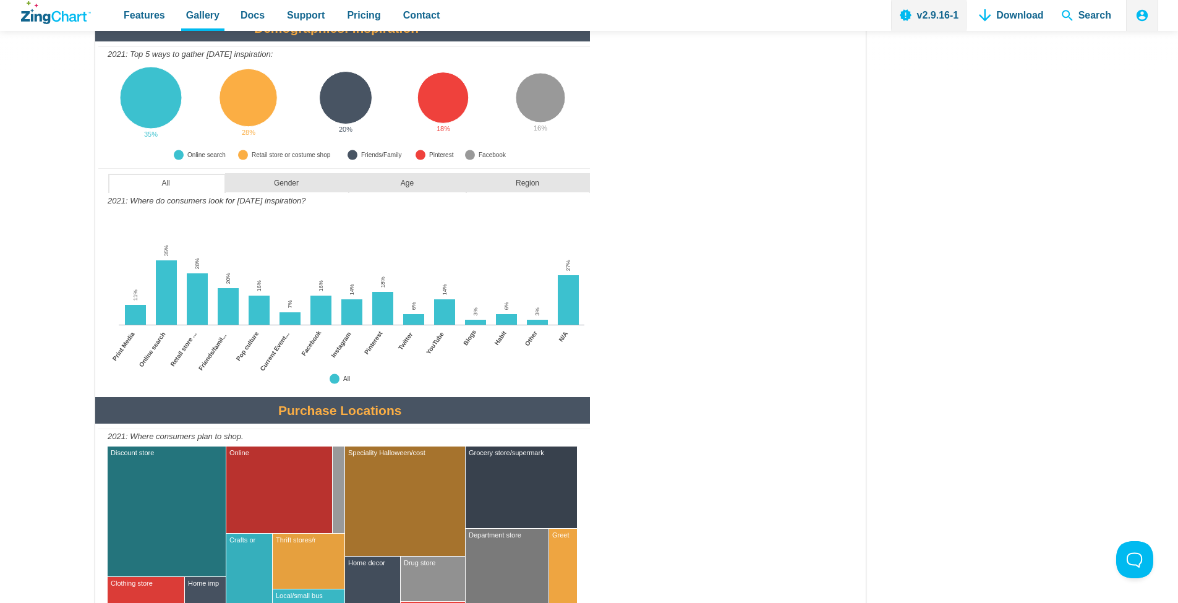
scroll to position [512, 0]
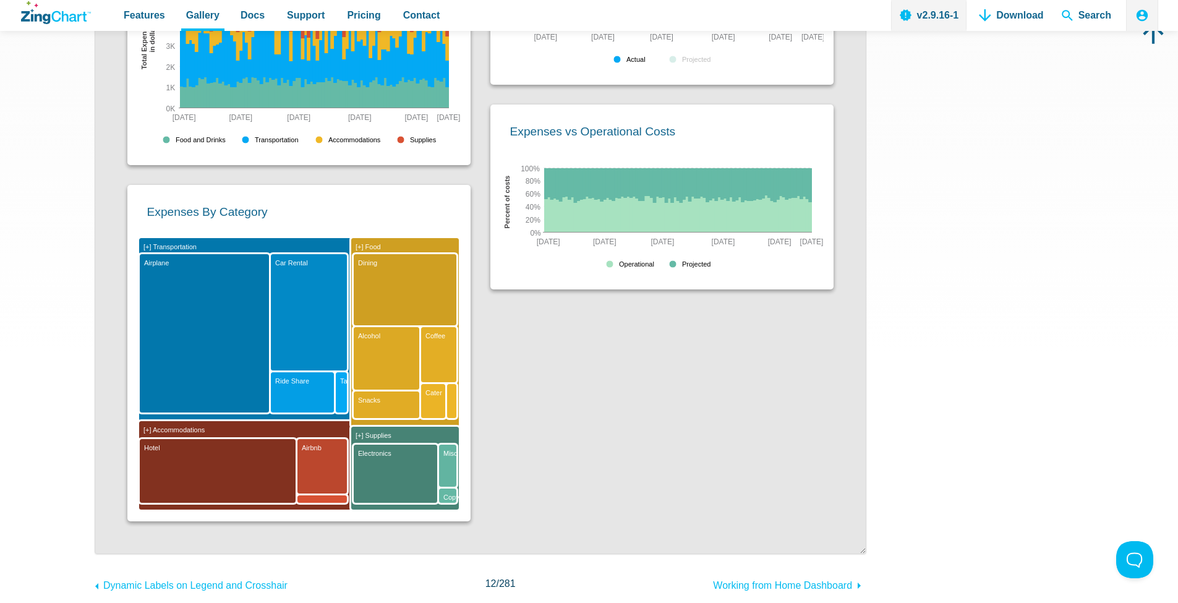
scroll to position [4, 0]
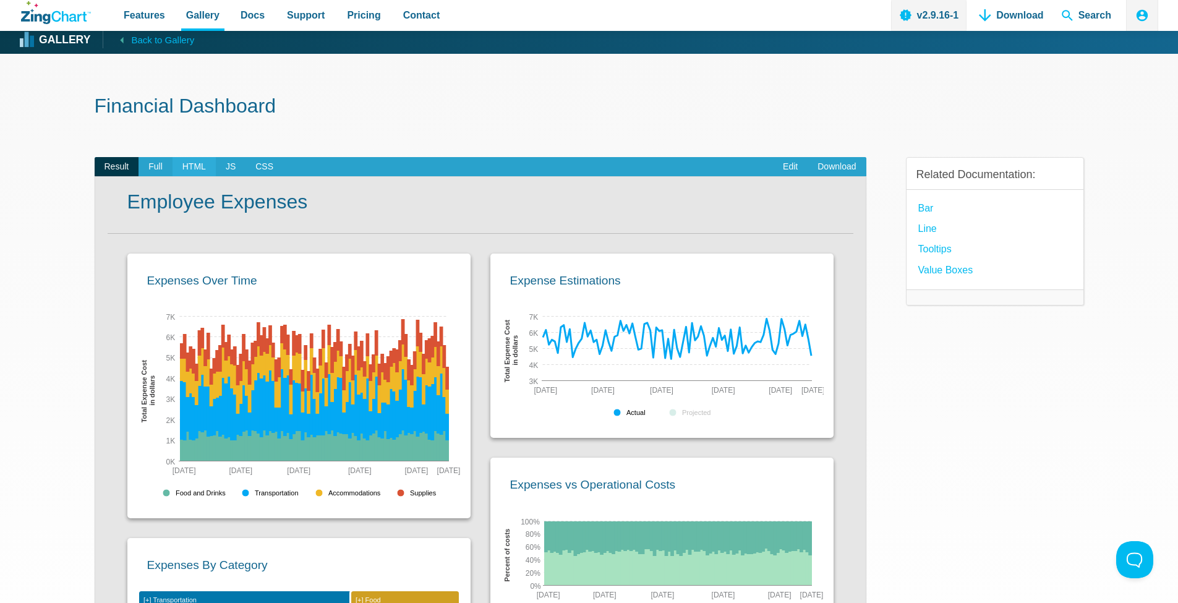
click at [188, 165] on span "HTML" at bounding box center [194, 167] width 43 height 20
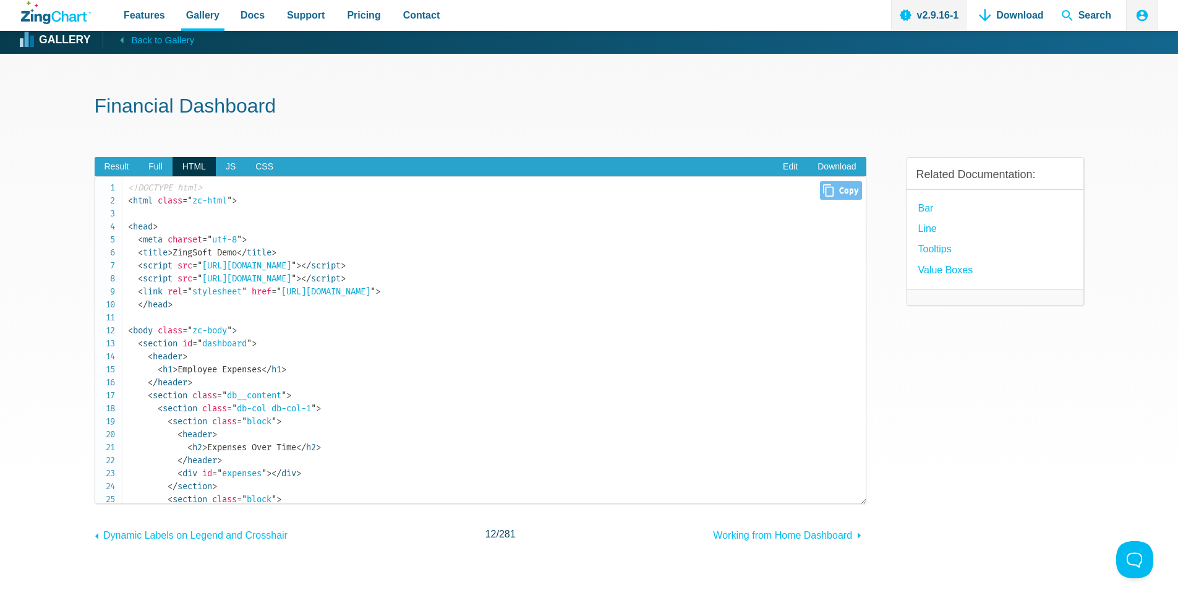
scroll to position [0, 0]
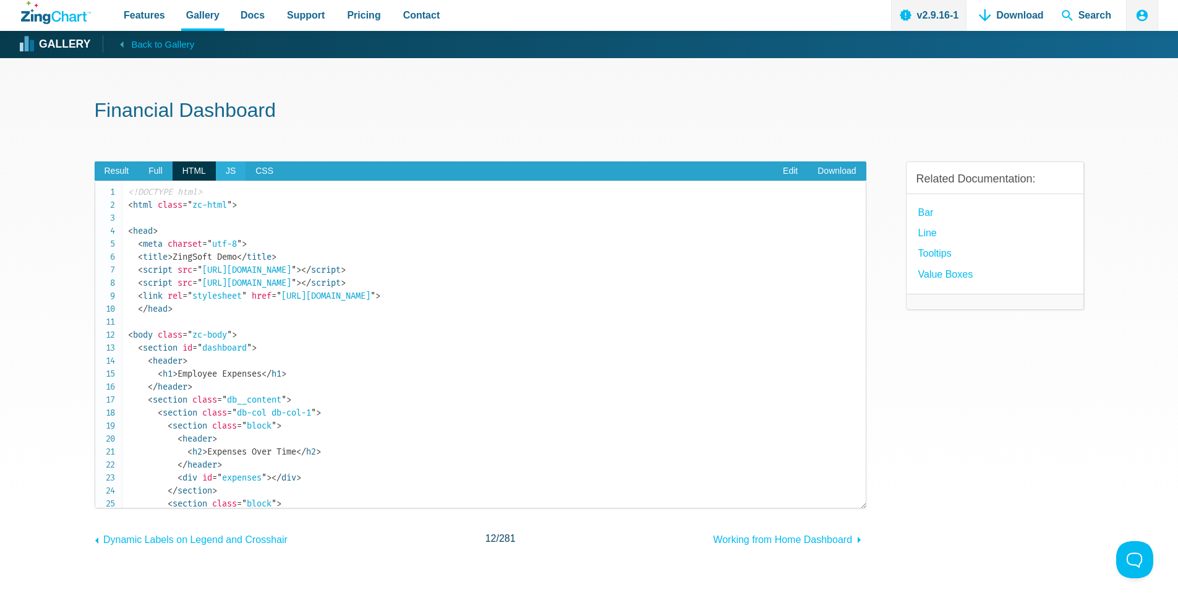
click at [239, 172] on span "JS" at bounding box center [231, 171] width 30 height 20
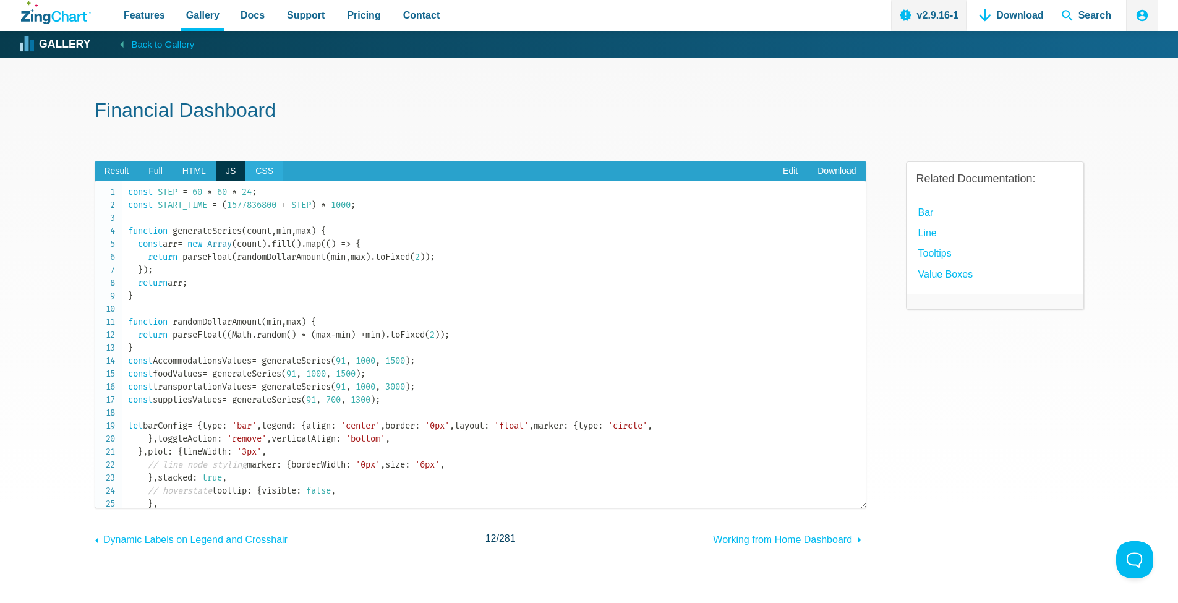
click at [269, 177] on span "CSS" at bounding box center [265, 171] width 38 height 20
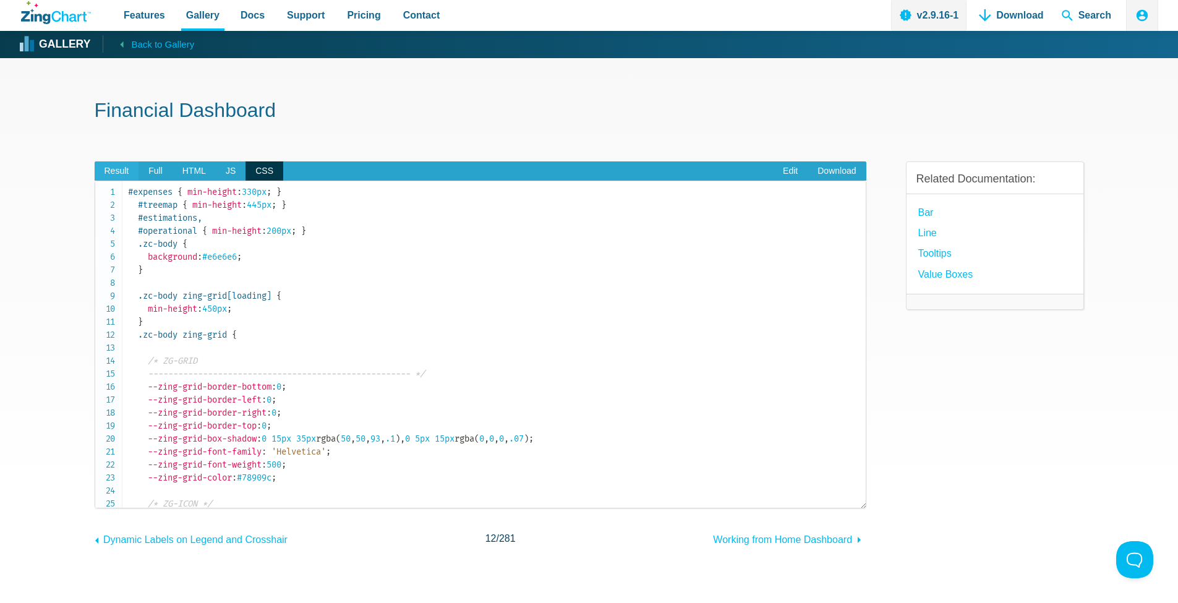
click at [121, 173] on span "Result" at bounding box center [117, 171] width 45 height 20
